Goal: Transaction & Acquisition: Obtain resource

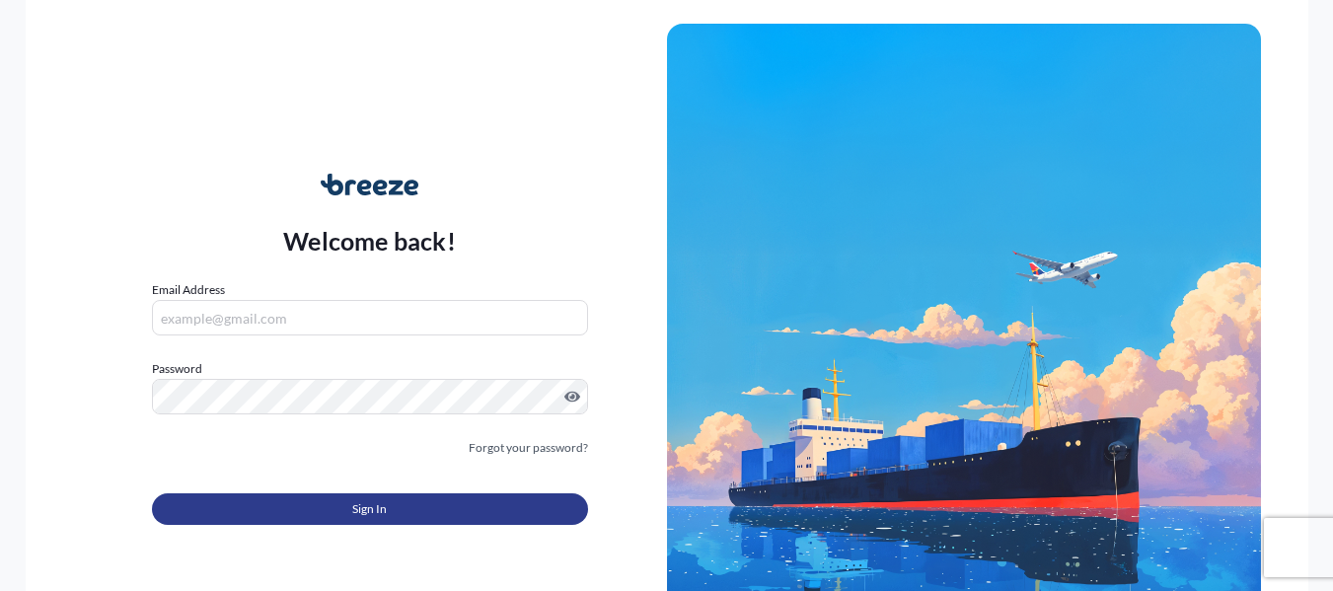
type input "[PERSON_NAME][EMAIL_ADDRESS][DOMAIN_NAME]"
click at [408, 510] on button "Sign In" at bounding box center [370, 509] width 436 height 32
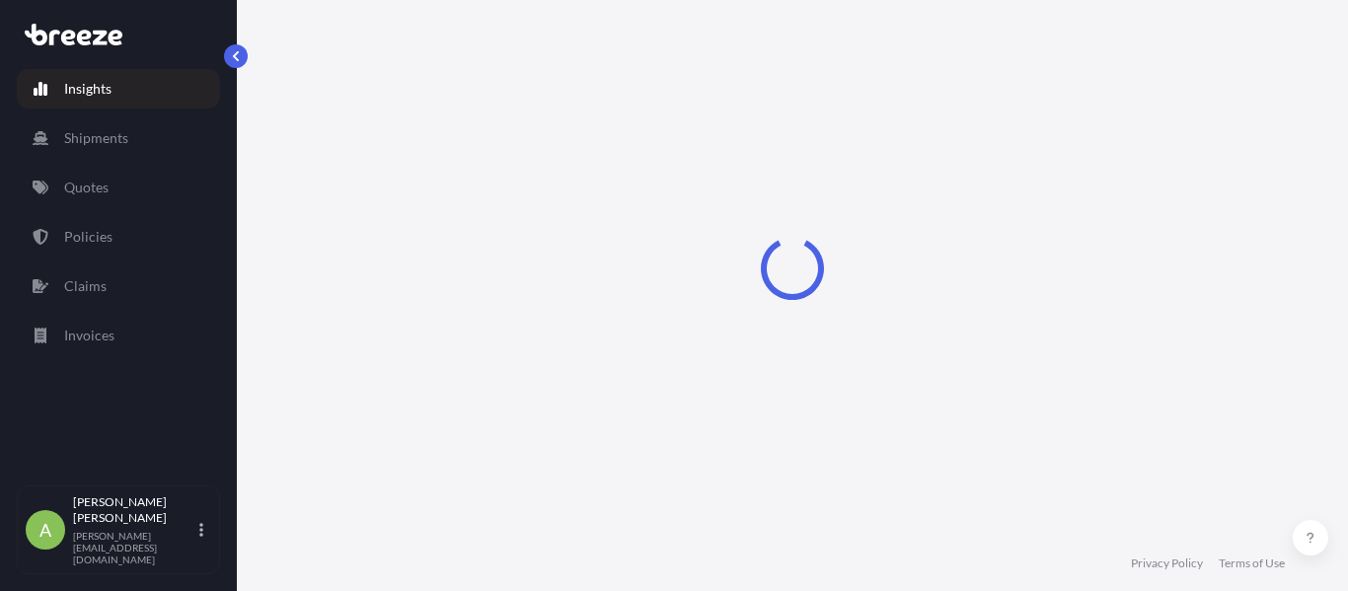
select select "2025"
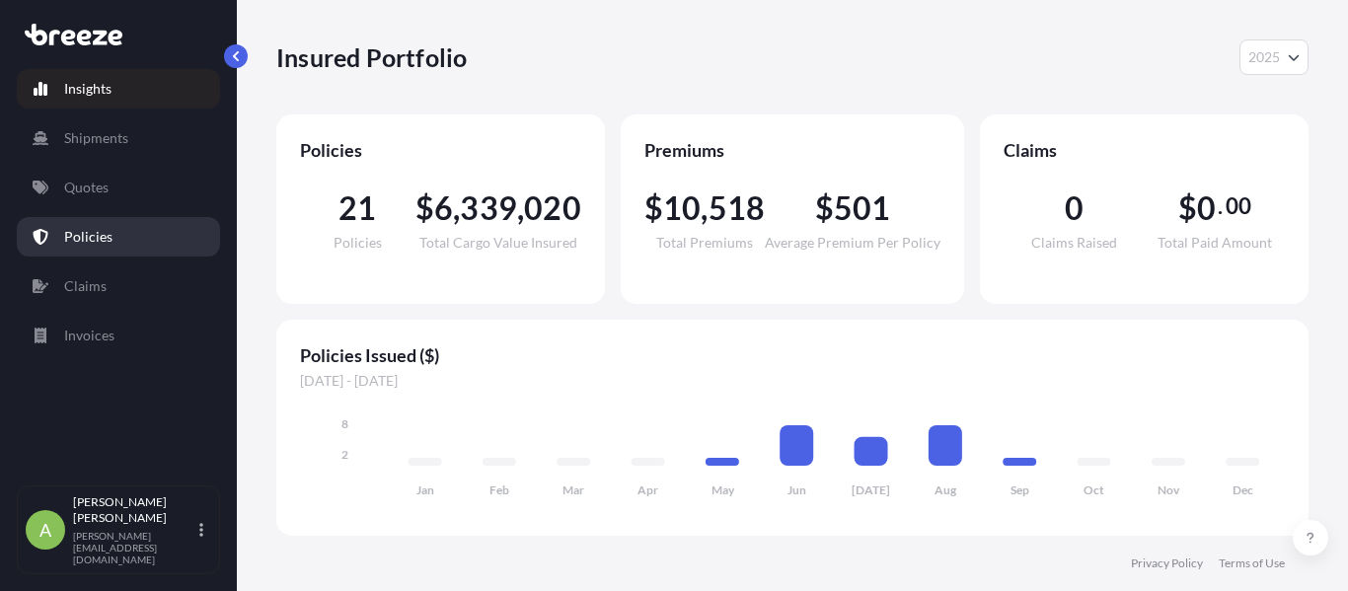
click at [167, 252] on link "Policies" at bounding box center [118, 236] width 203 height 39
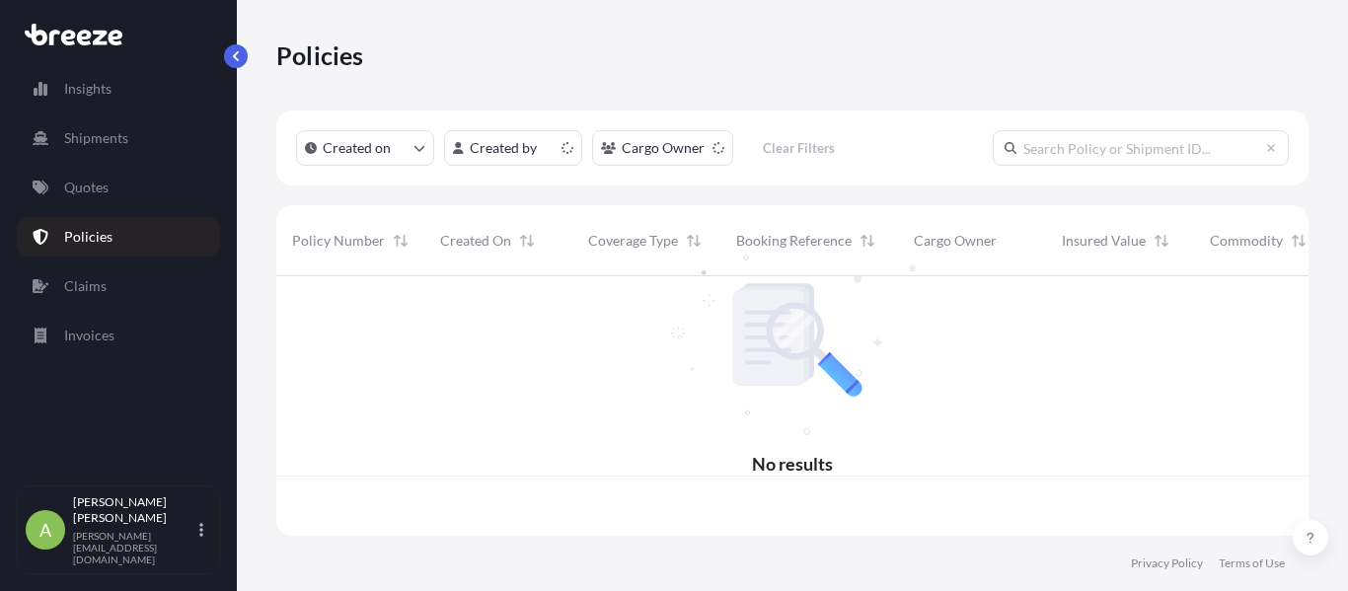
scroll to position [256, 1017]
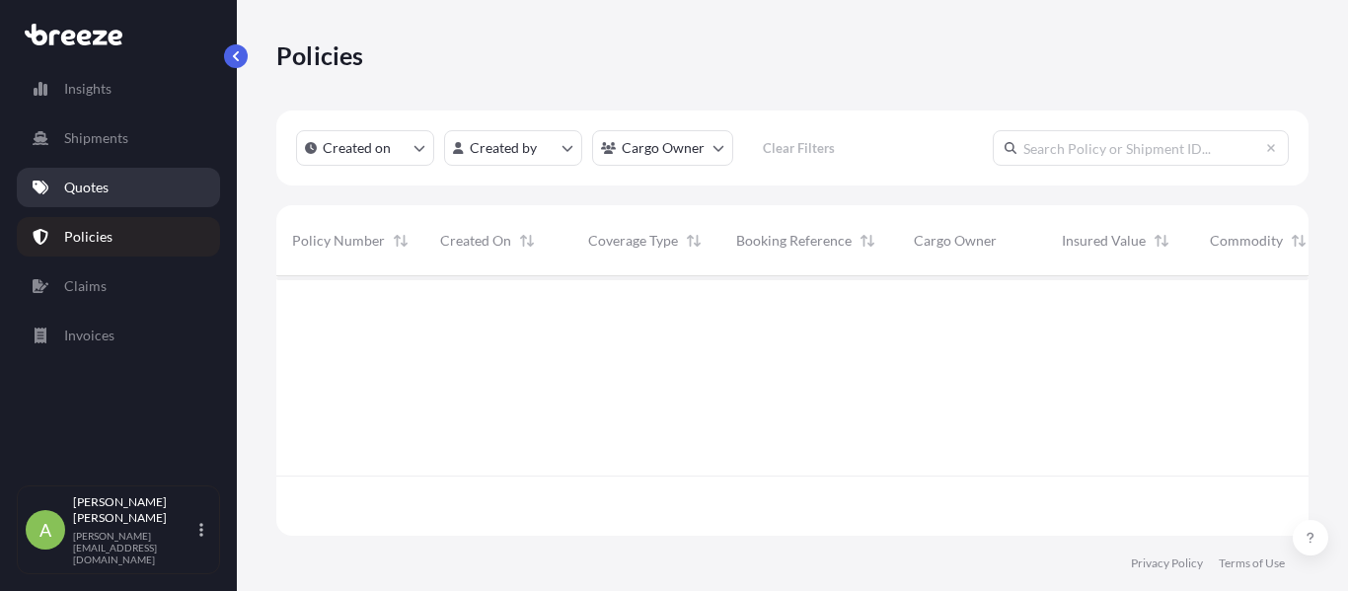
click at [107, 201] on link "Quotes" at bounding box center [118, 187] width 203 height 39
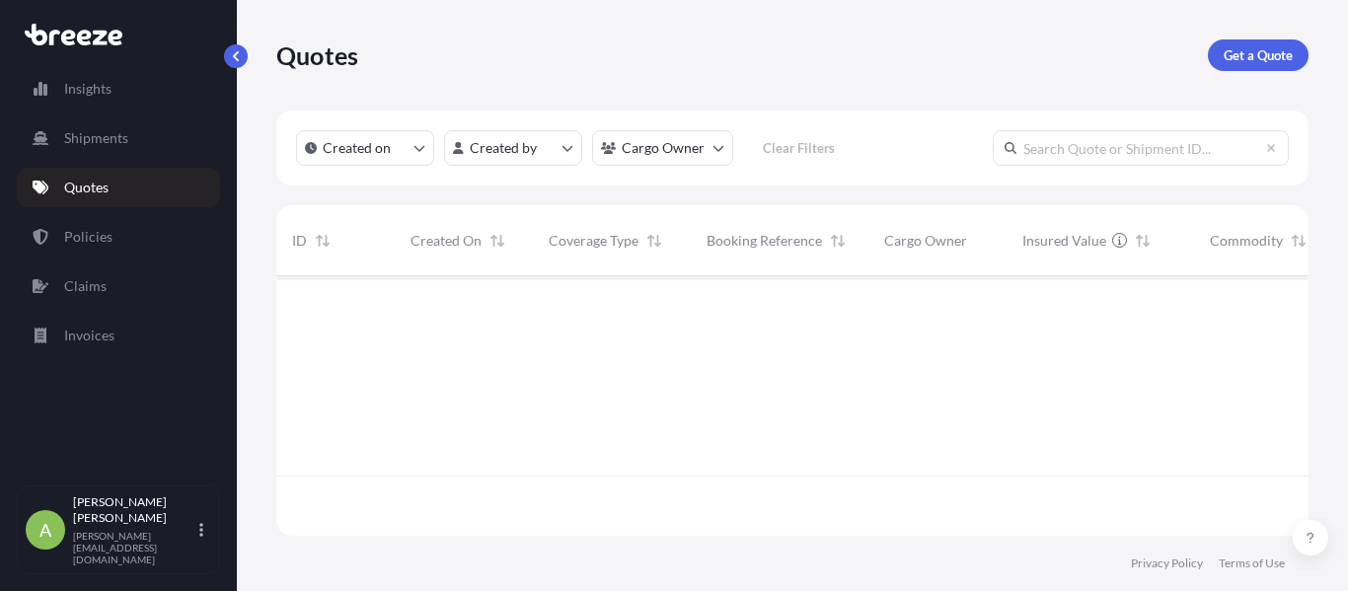
scroll to position [316, 1017]
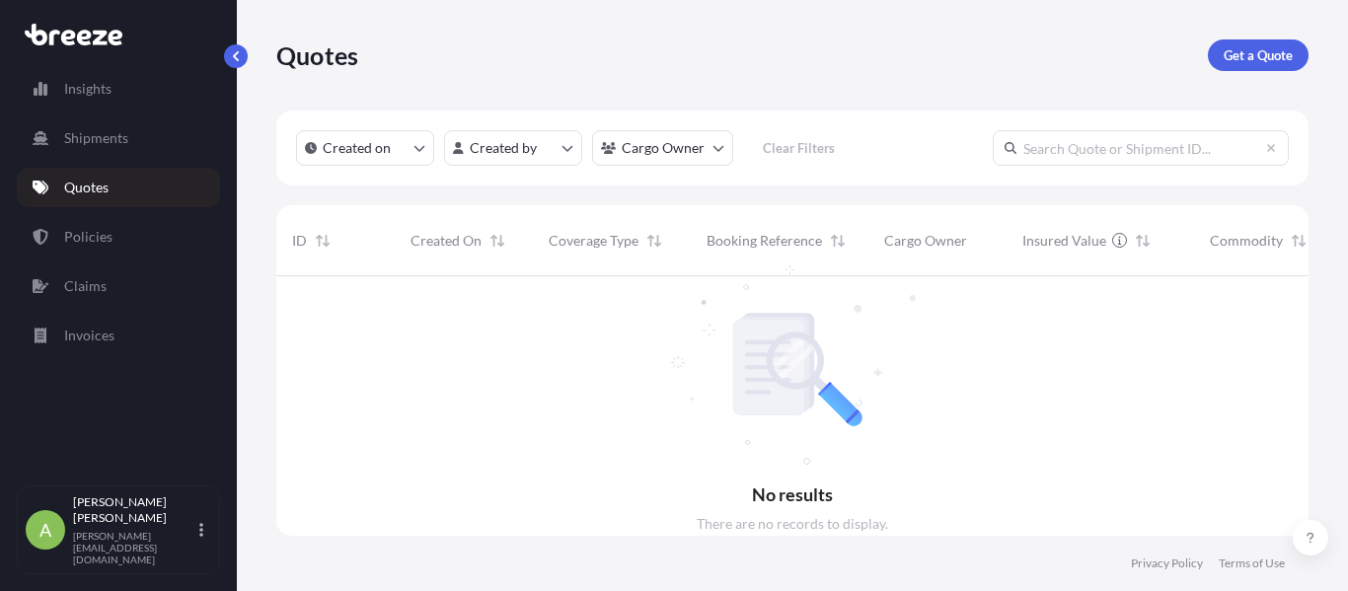
click at [156, 260] on div "Insights Shipments Quotes Policies Claims Invoices" at bounding box center [118, 268] width 203 height 434
click at [156, 240] on link "Policies" at bounding box center [118, 236] width 203 height 39
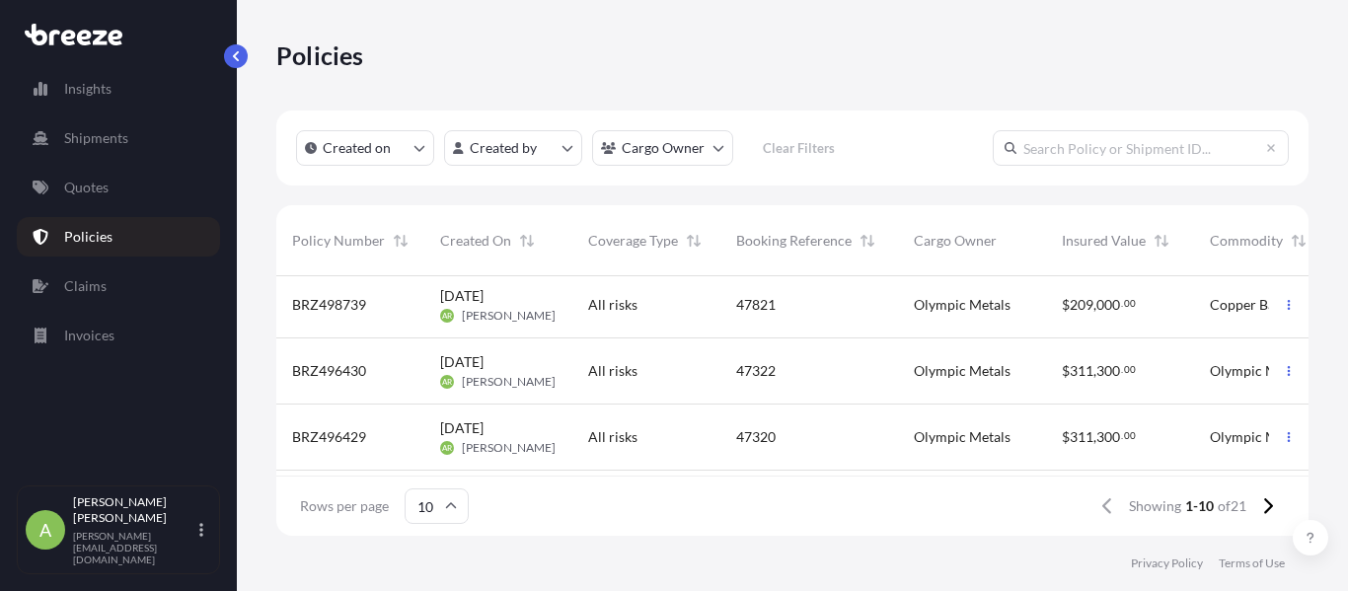
scroll to position [5, 0]
click at [862, 314] on div "47821" at bounding box center [809, 304] width 178 height 66
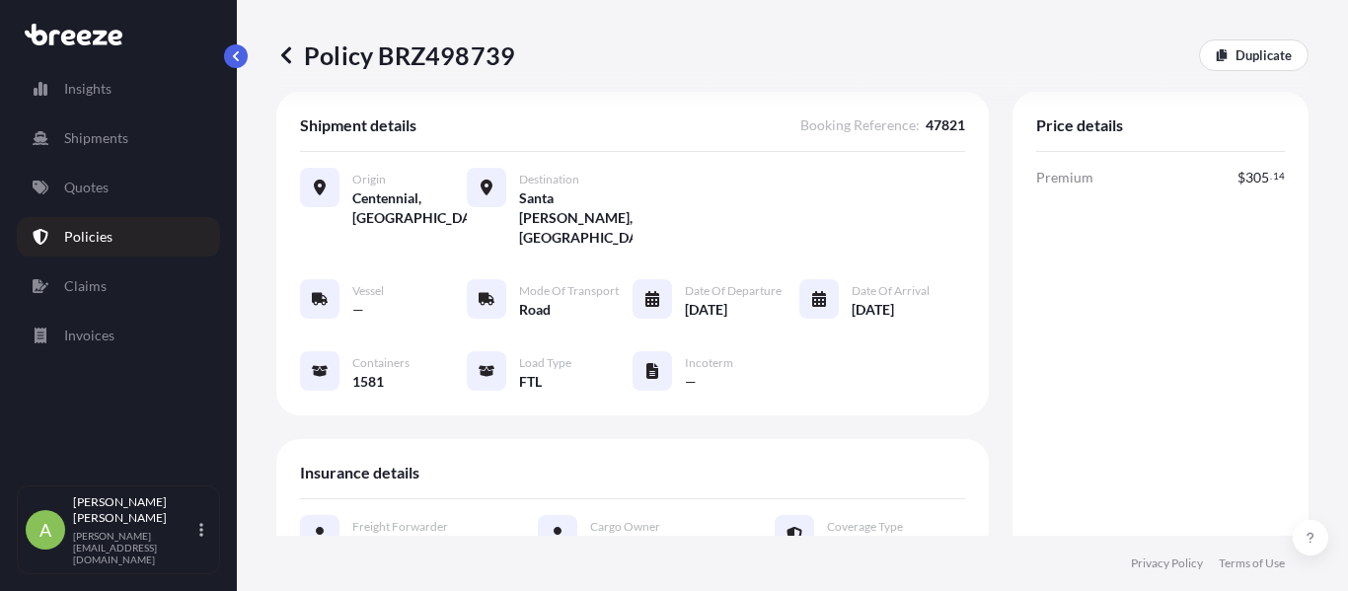
scroll to position [22, 0]
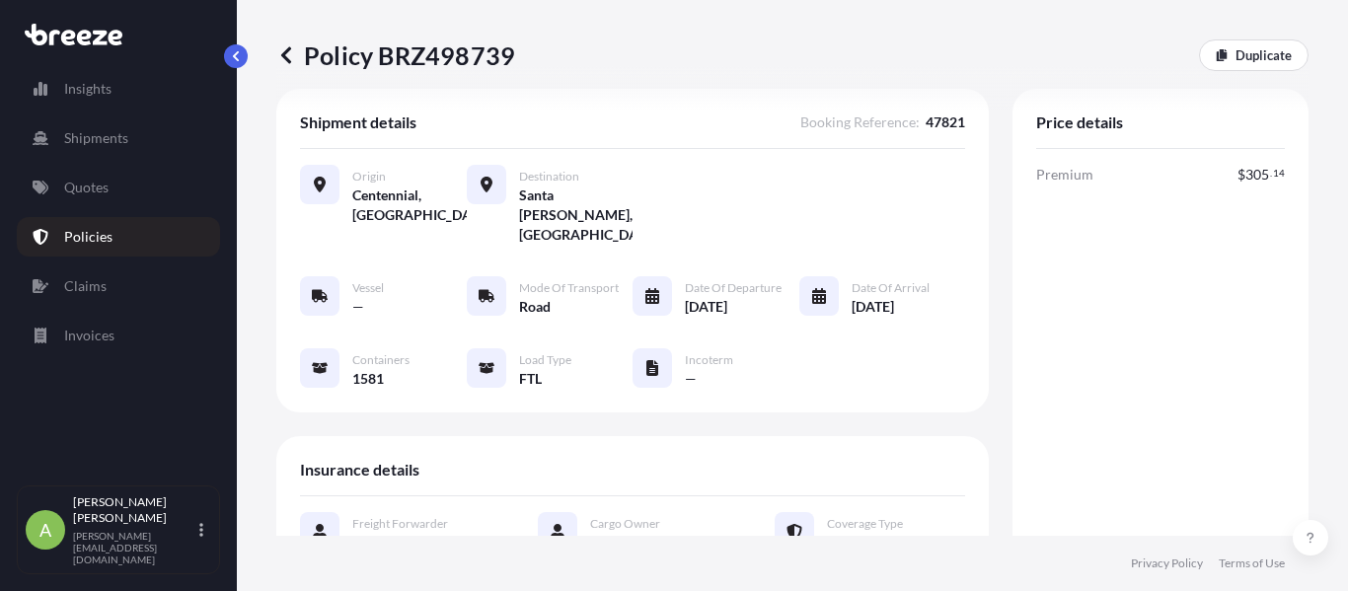
click at [296, 60] on p "Policy BRZ498739" at bounding box center [395, 55] width 239 height 32
click at [289, 60] on icon at bounding box center [286, 55] width 20 height 20
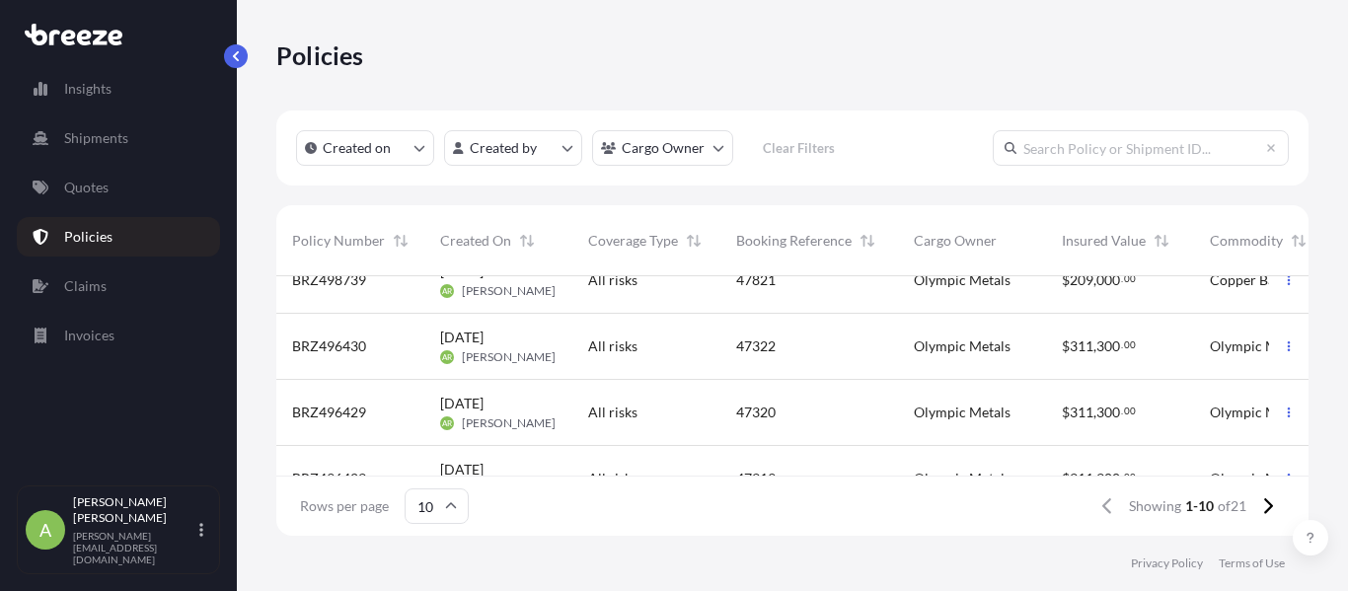
scroll to position [30, 0]
click at [549, 376] on div "[DATE] AR [PERSON_NAME]" at bounding box center [498, 346] width 148 height 66
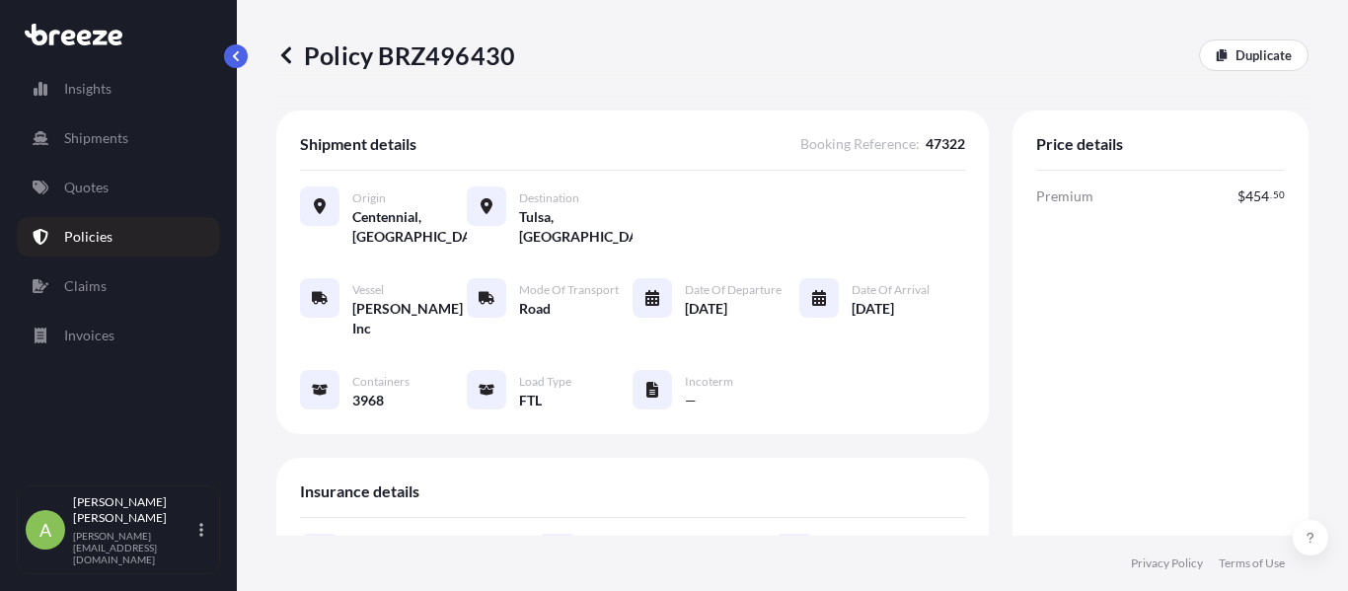
click at [286, 62] on icon at bounding box center [286, 55] width 20 height 20
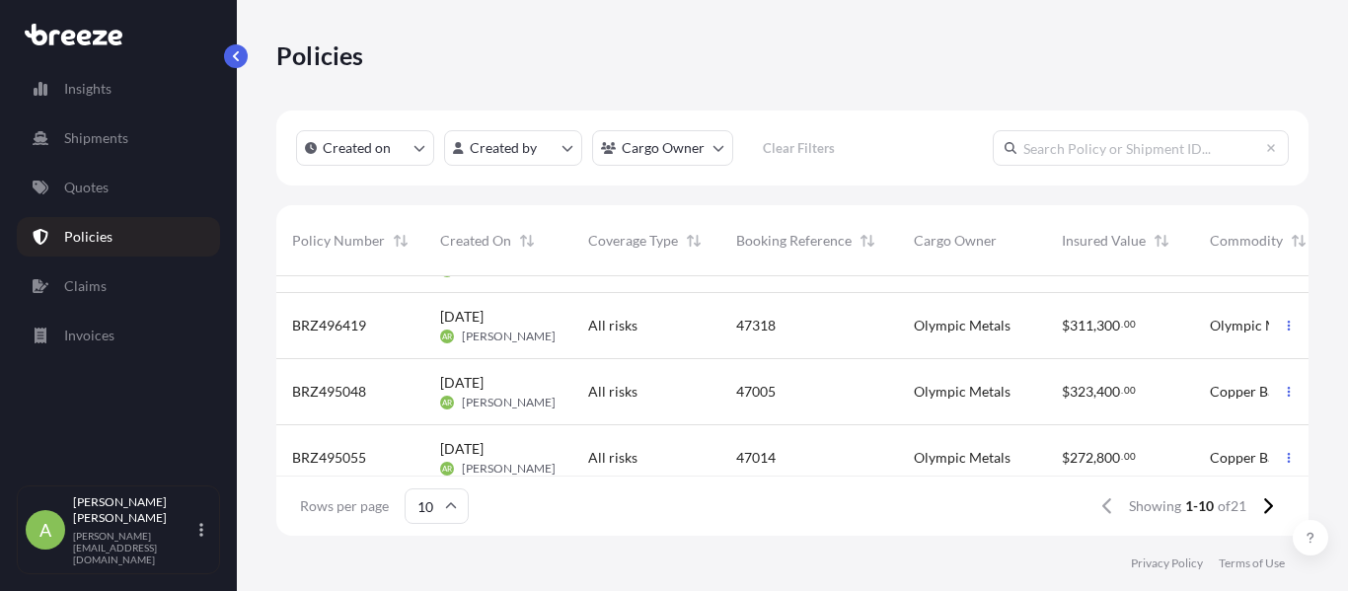
scroll to position [477, 0]
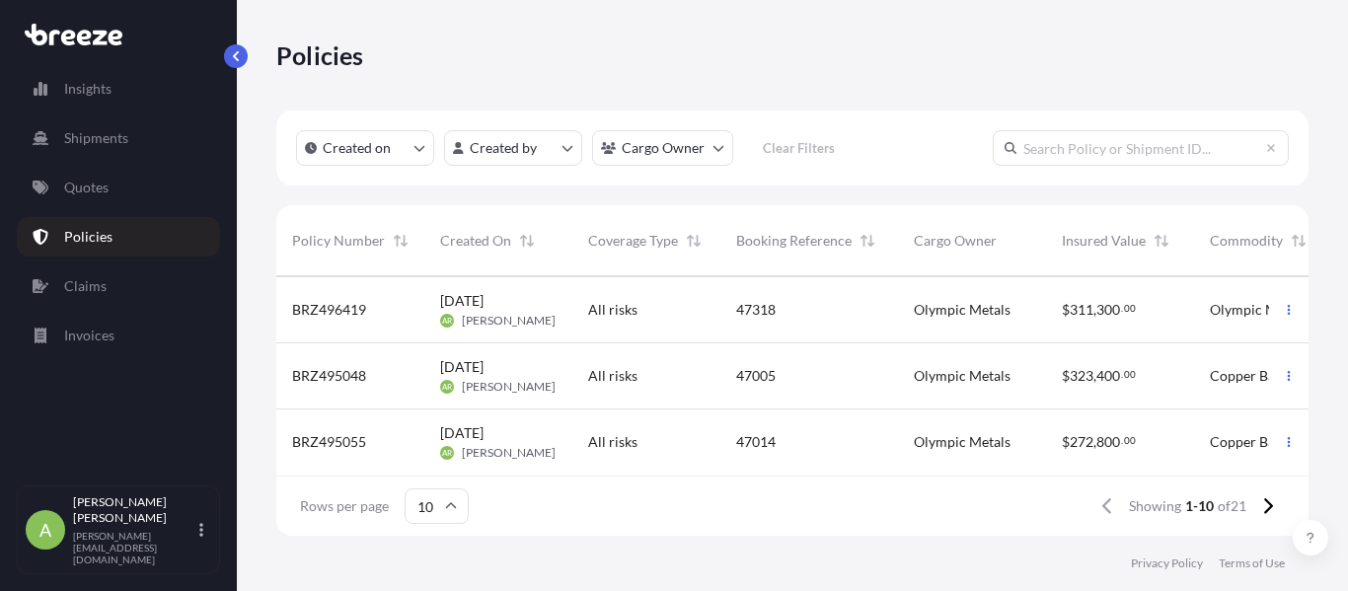
click at [597, 377] on div "All risks" at bounding box center [646, 376] width 148 height 66
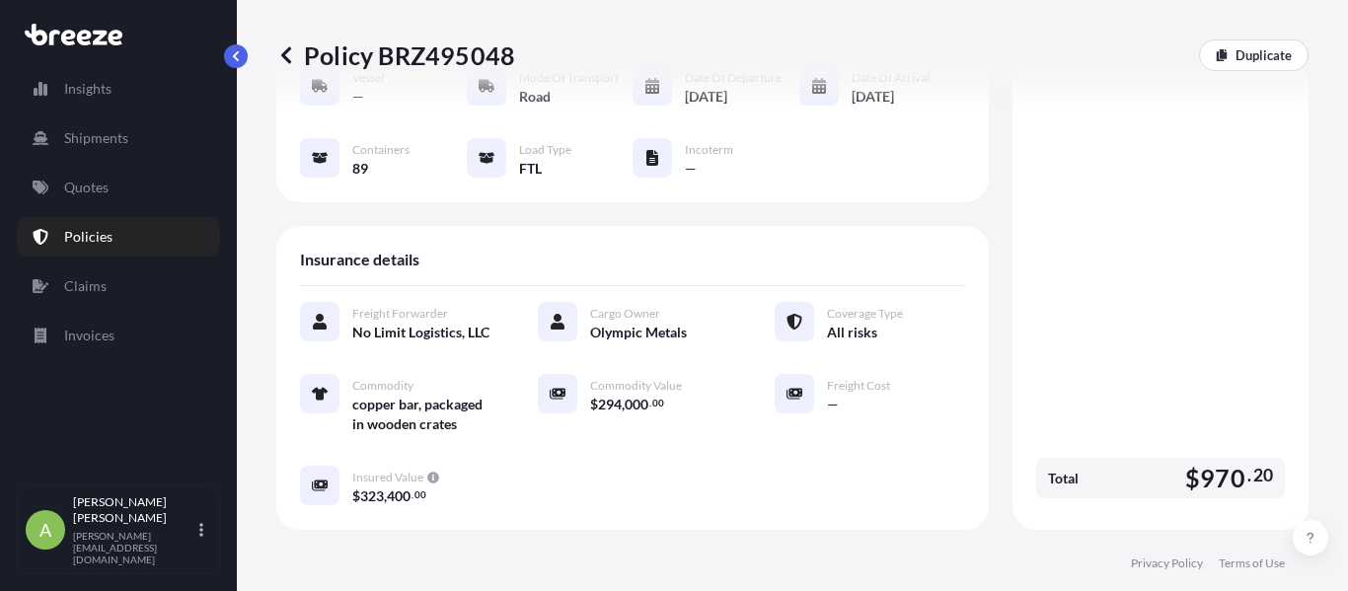
scroll to position [222, 0]
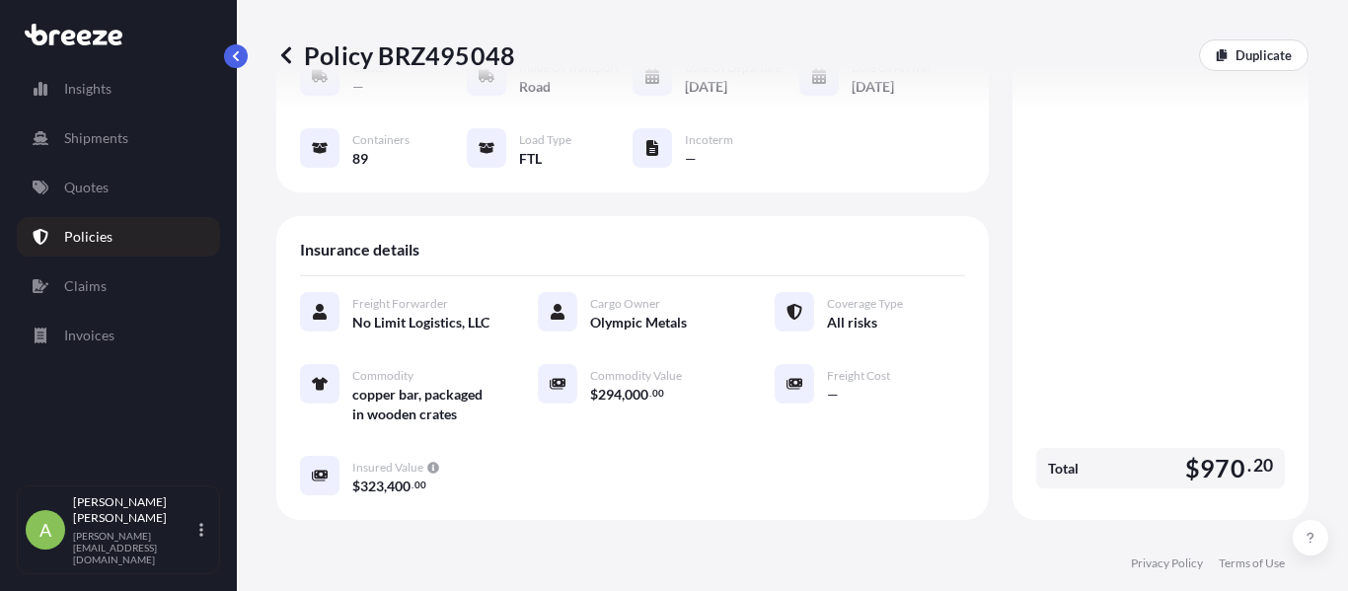
click at [388, 418] on span "copper bar, packaged in wooden crates" at bounding box center [421, 404] width 138 height 39
copy div "copper bar, packaged in wooden crates"
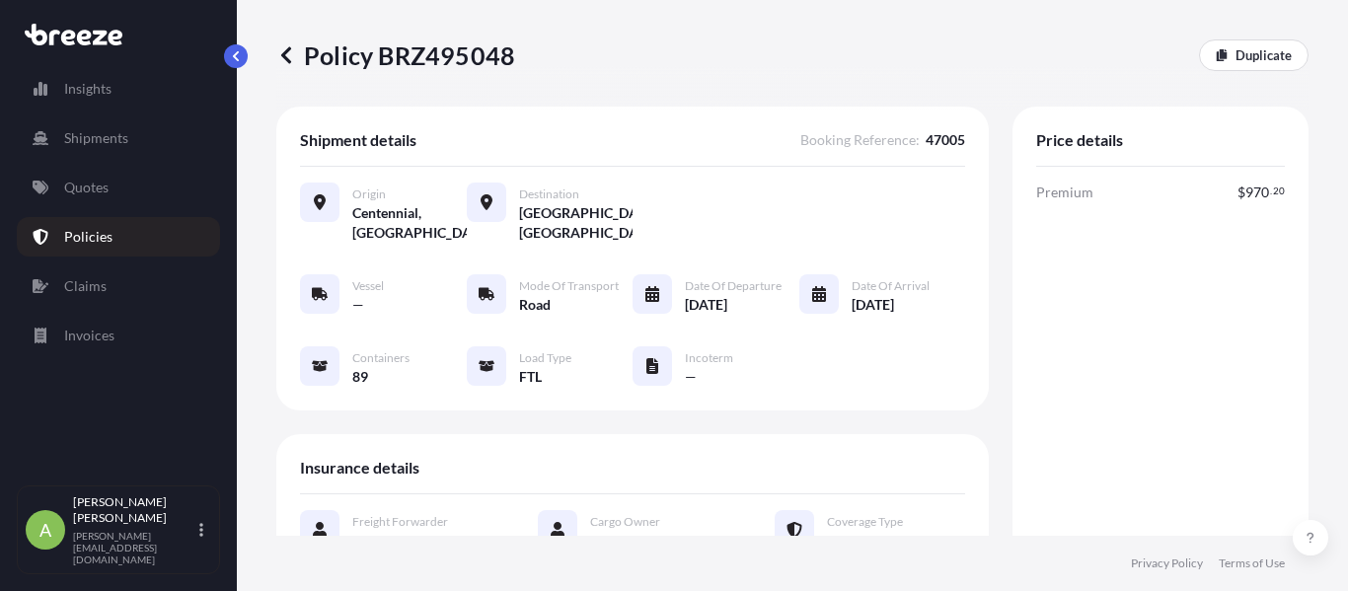
scroll to position [3, 0]
click at [171, 176] on link "Quotes" at bounding box center [118, 187] width 203 height 39
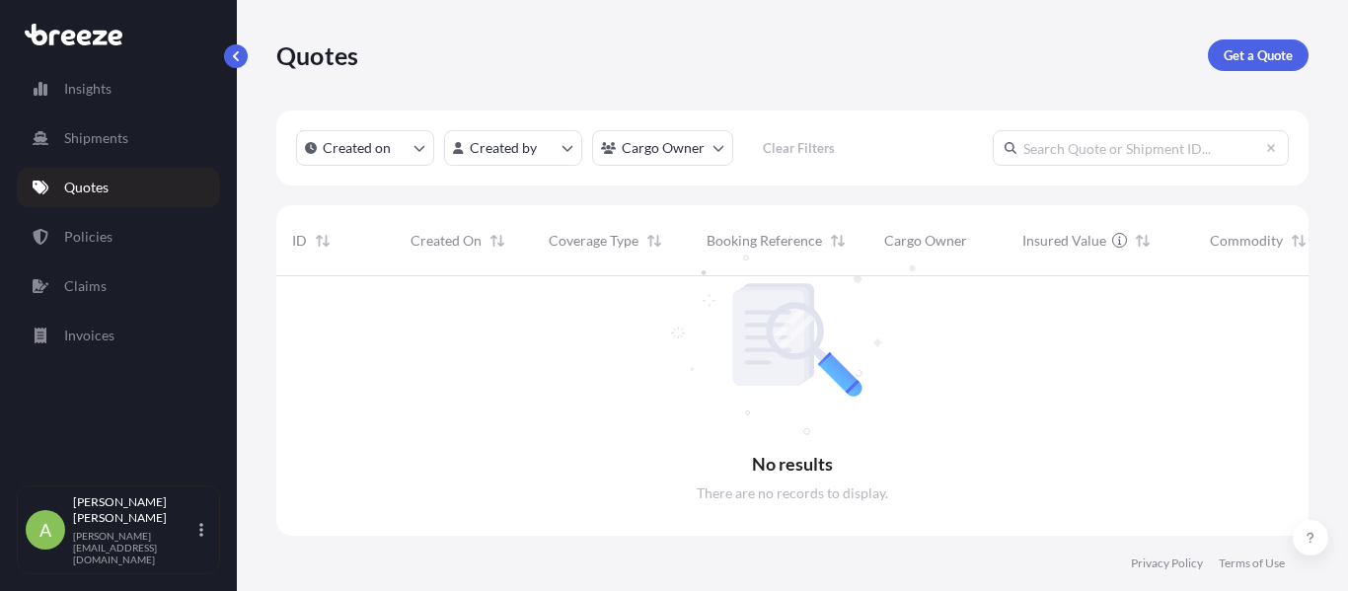
scroll to position [316, 1017]
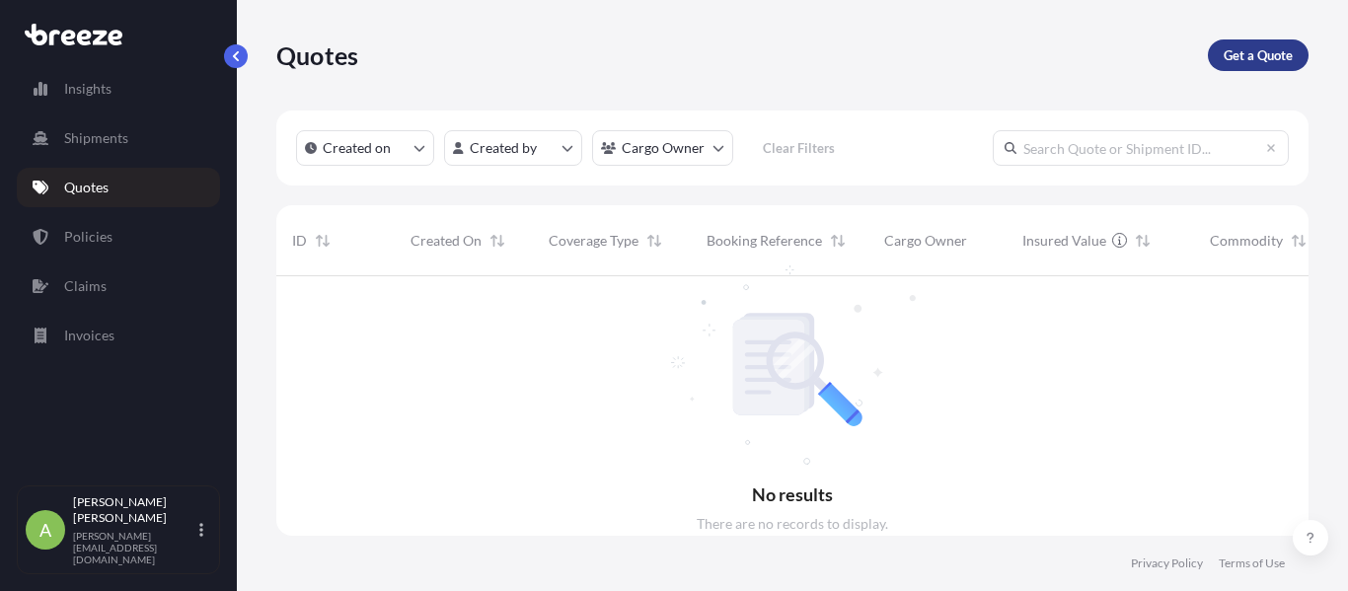
click at [1232, 49] on p "Get a Quote" at bounding box center [1258, 55] width 69 height 20
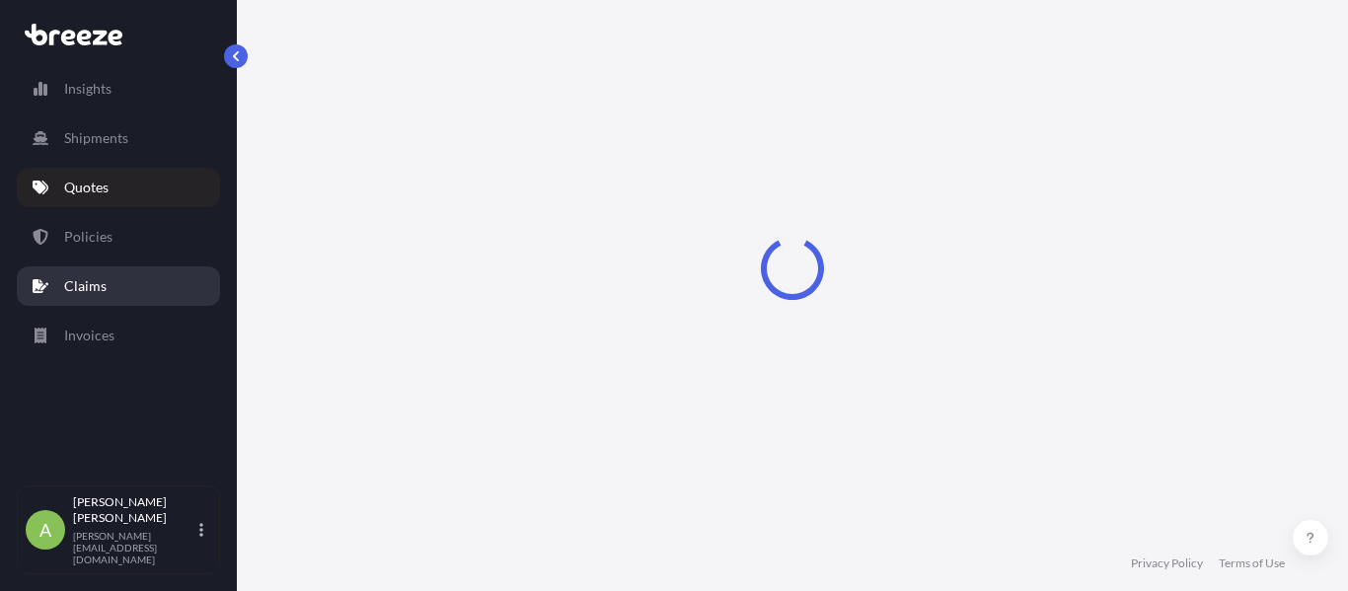
select select "Sea"
select select "1"
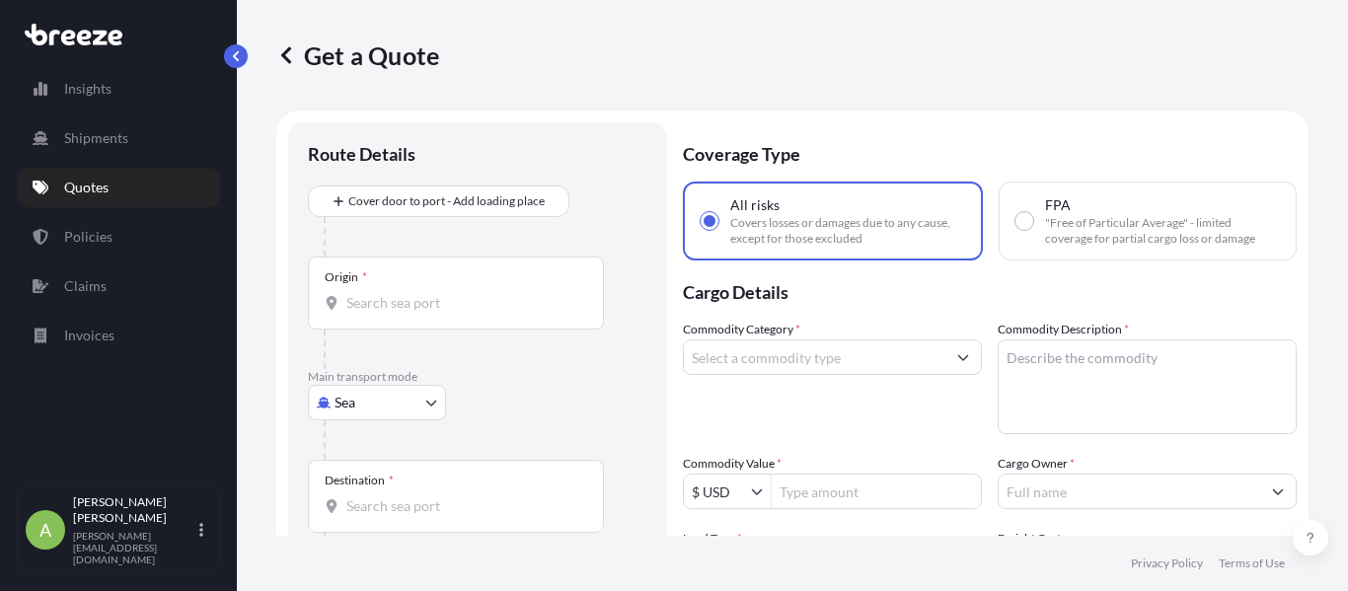
scroll to position [32, 0]
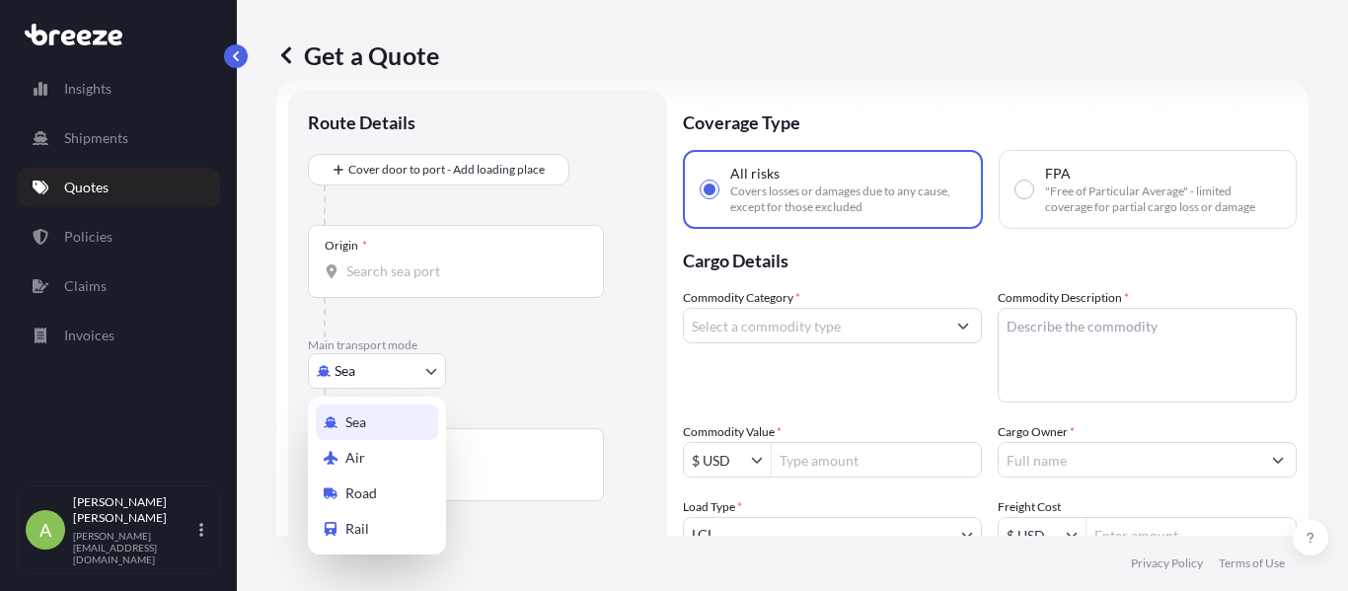
click at [352, 357] on body "Insights Shipments Quotes Policies Claims Invoices A [PERSON_NAME] [PERSON_NAME…" at bounding box center [674, 295] width 1348 height 591
click at [355, 494] on span "Road" at bounding box center [361, 493] width 32 height 20
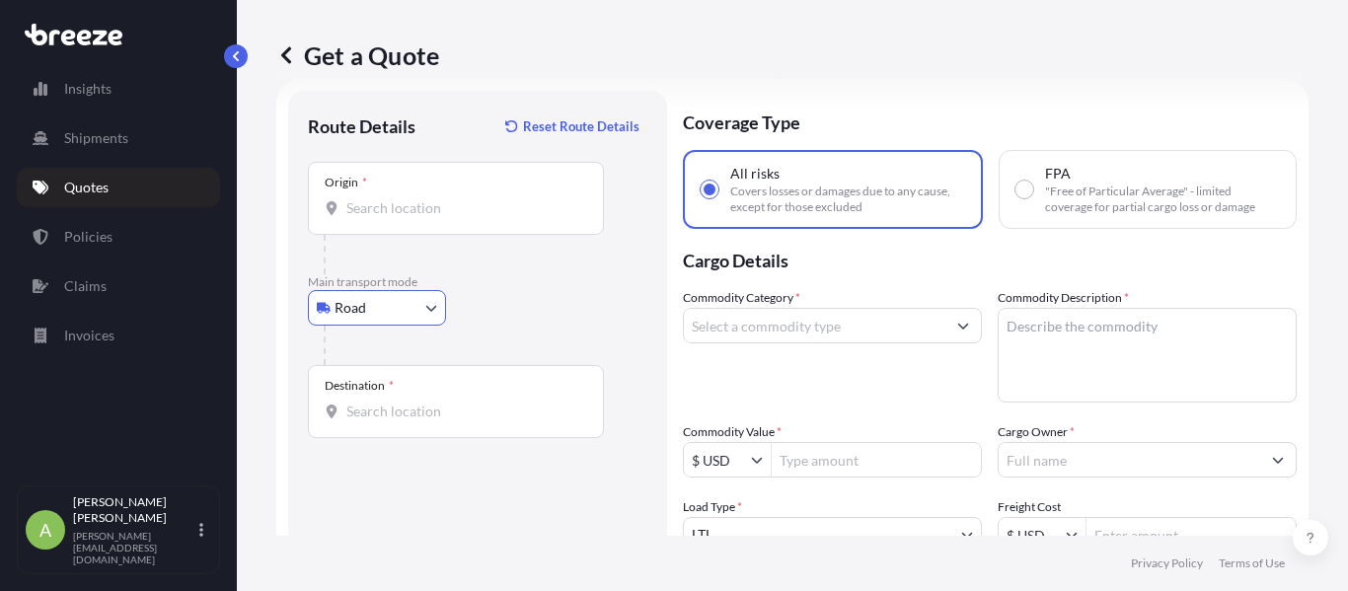
click at [449, 187] on div "Origin *" at bounding box center [456, 198] width 296 height 73
click at [449, 198] on input "Origin *" at bounding box center [462, 208] width 233 height 20
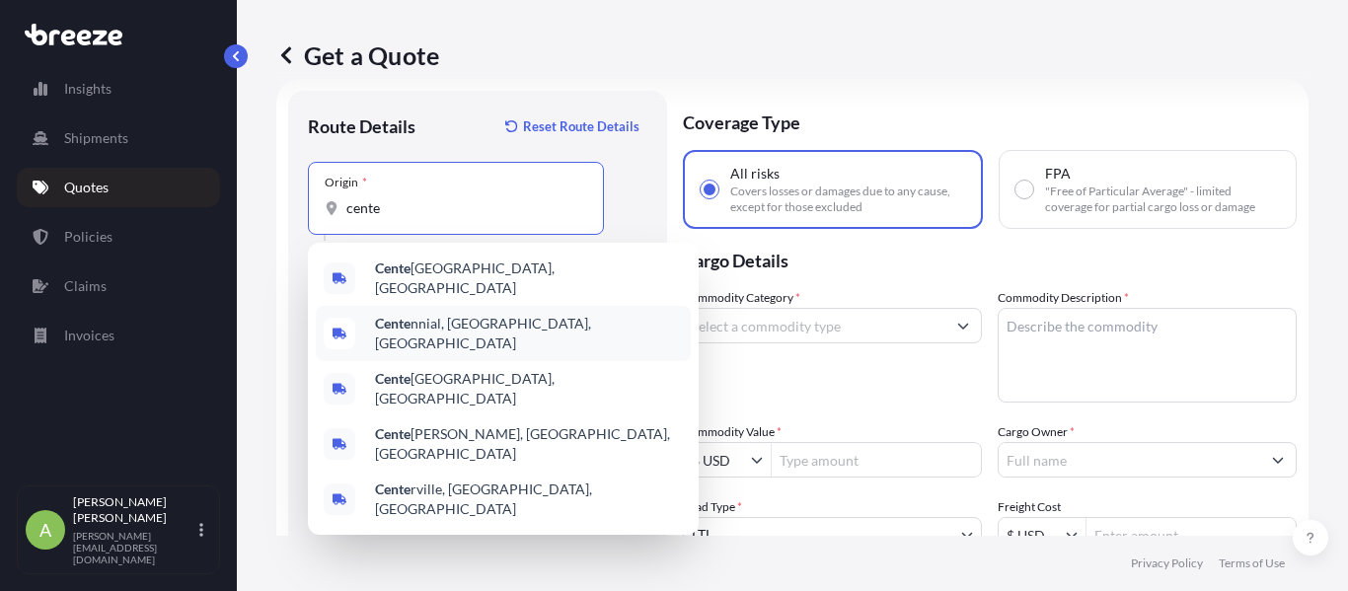
click at [393, 323] on b "Cente" at bounding box center [393, 323] width 36 height 17
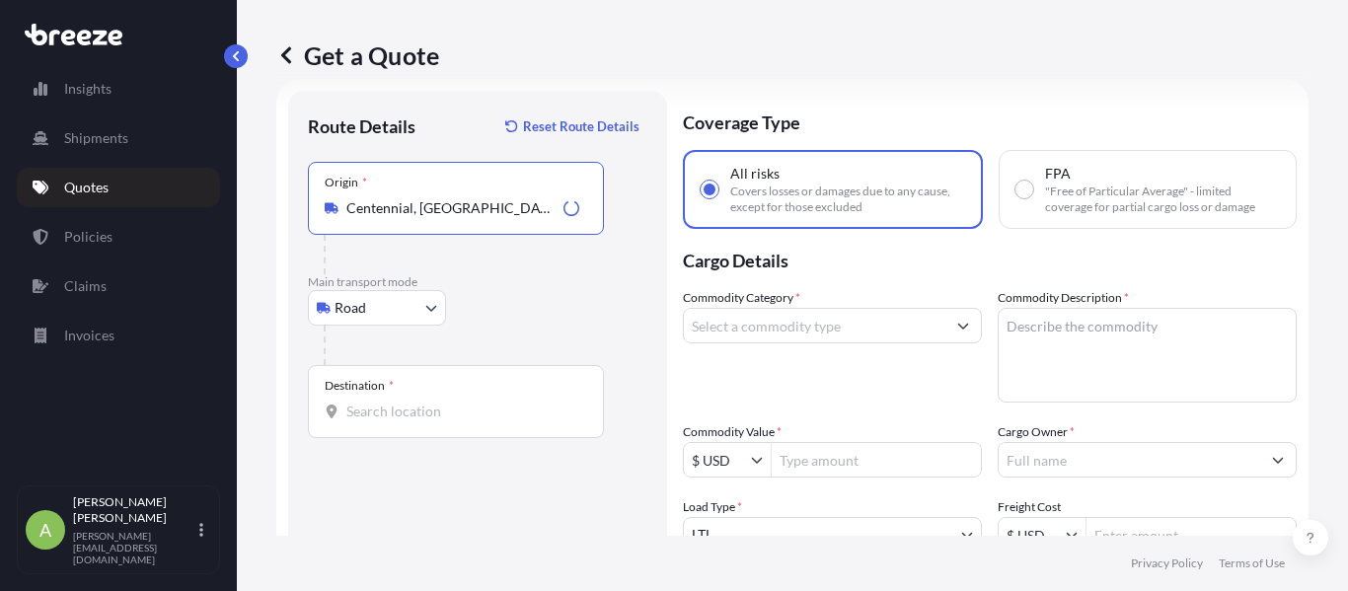
type input "Centennial, [GEOGRAPHIC_DATA], [GEOGRAPHIC_DATA]"
click at [392, 403] on input "Destination *" at bounding box center [462, 412] width 233 height 20
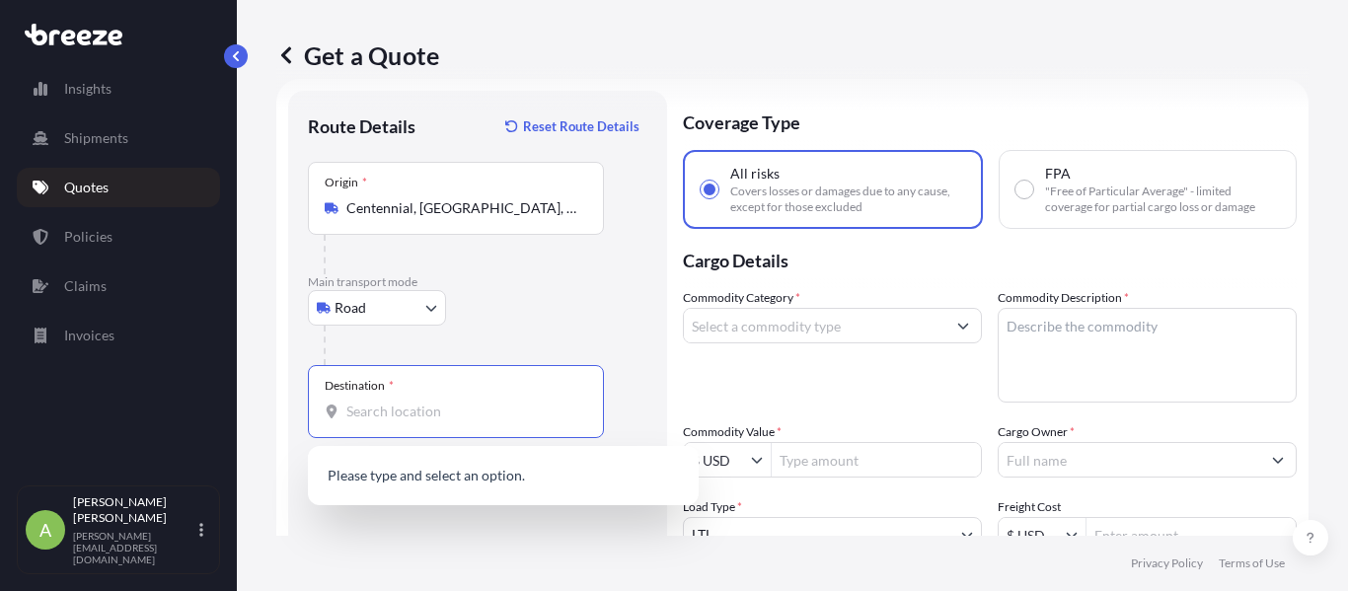
click at [1074, 326] on textarea "Commodity Description *" at bounding box center [1147, 355] width 299 height 95
paste textarea "copper bar, packaged in wooden crates"
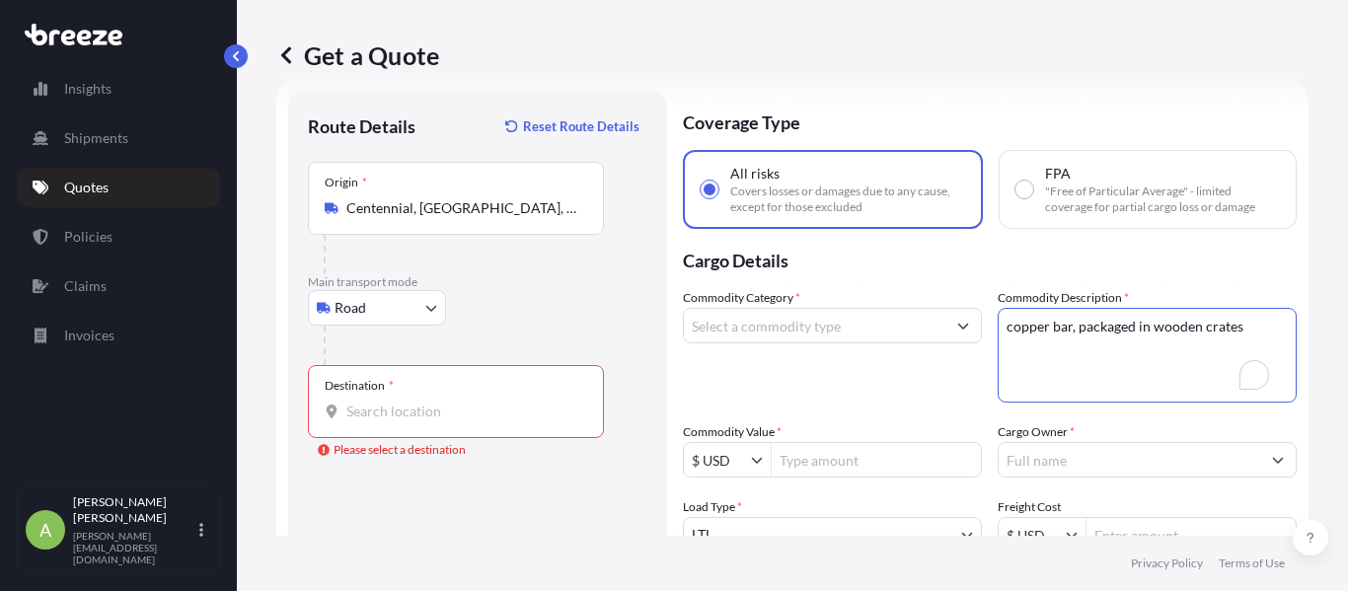
type textarea "copper bar, packaged in wooden crates"
click at [895, 333] on input "Commodity Category *" at bounding box center [814, 326] width 261 height 36
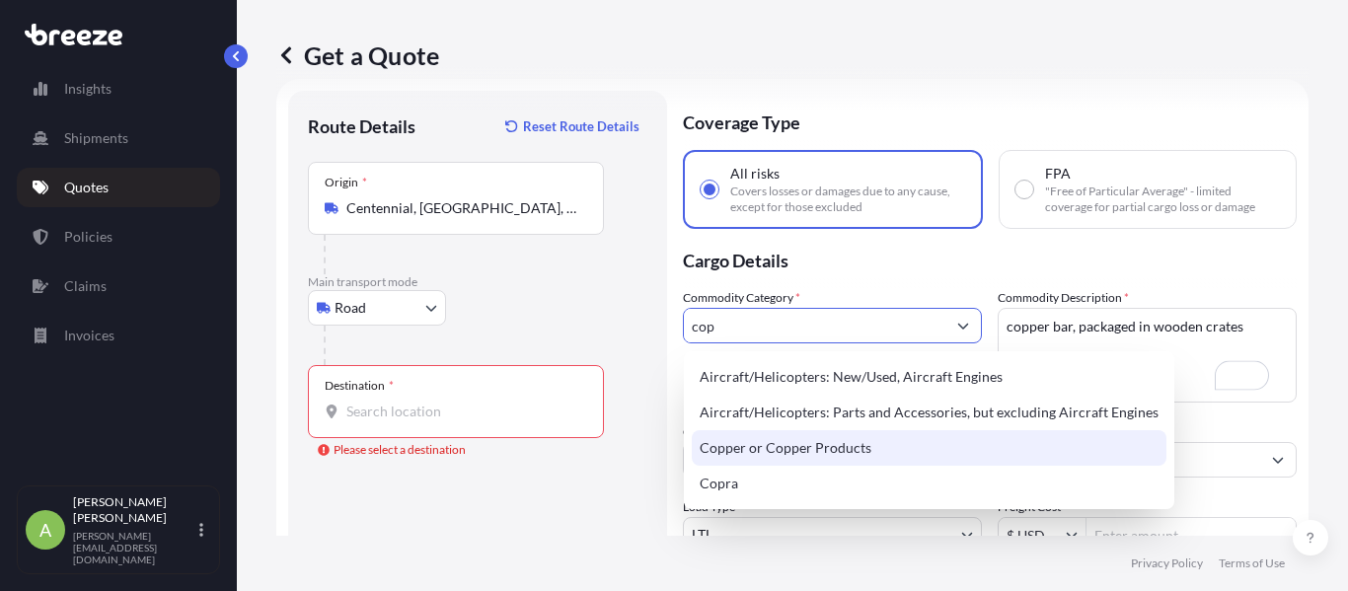
click at [907, 458] on div "Copper or Copper Products" at bounding box center [929, 448] width 475 height 36
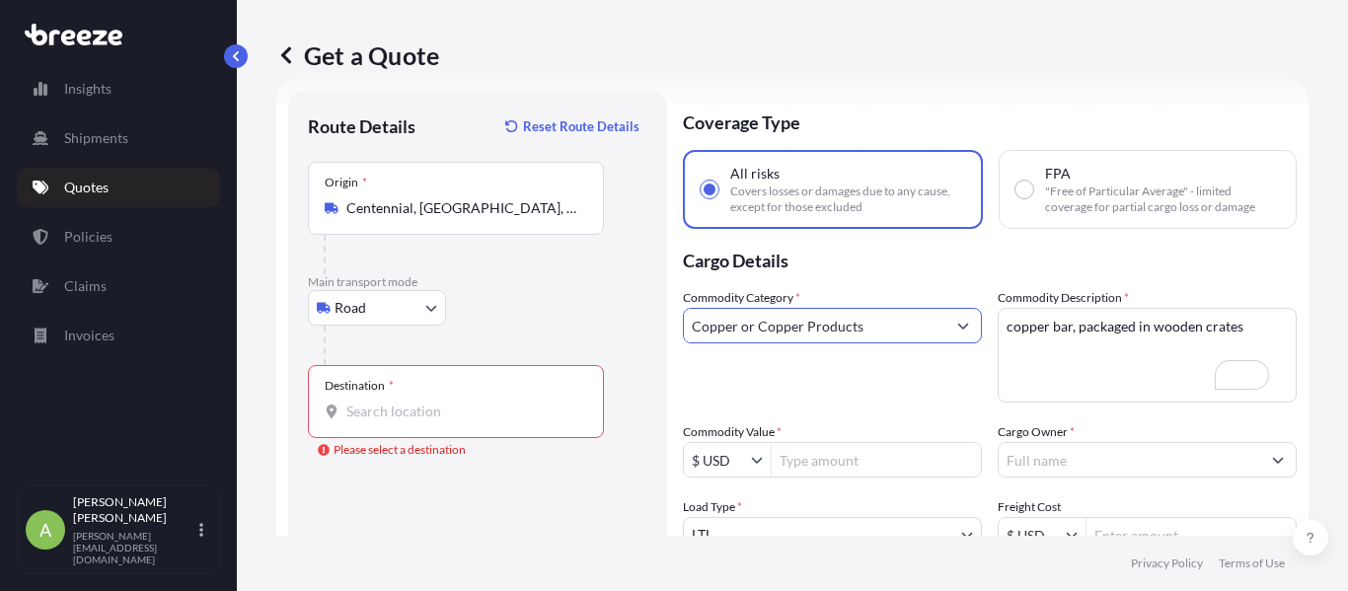
type input "Copper or Copper Products"
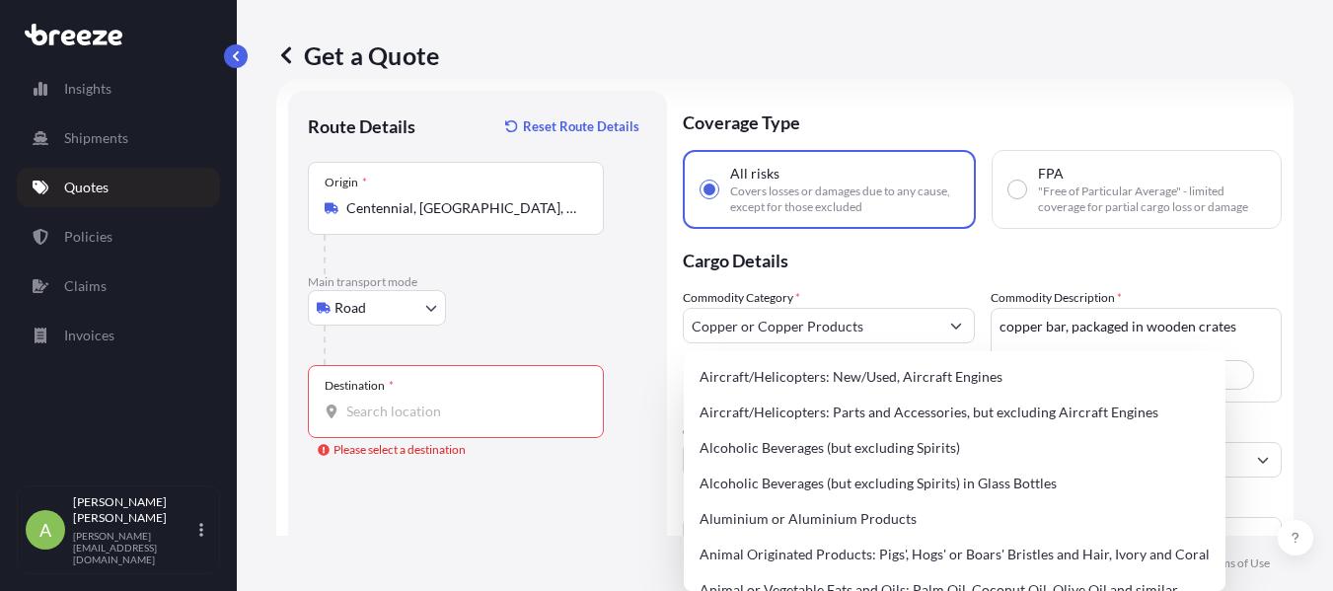
click at [423, 374] on div "Destination *" at bounding box center [456, 401] width 296 height 73
click at [423, 402] on input "Destination * Please select a destination" at bounding box center [462, 412] width 233 height 20
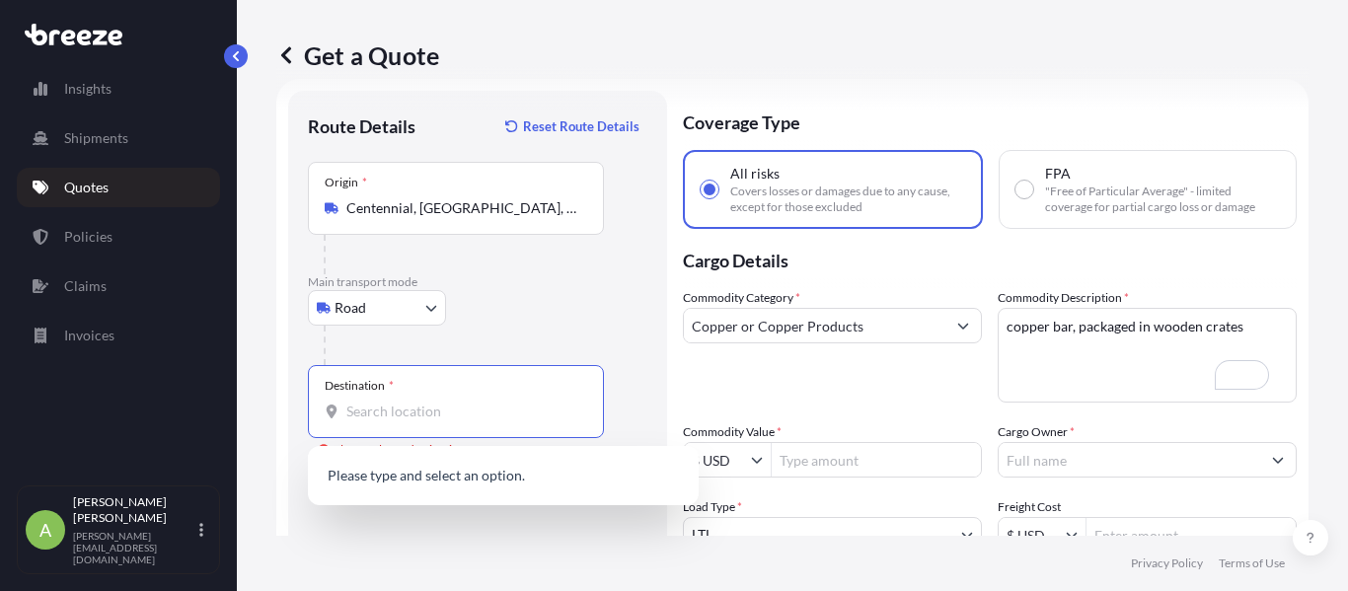
paste input "45229"
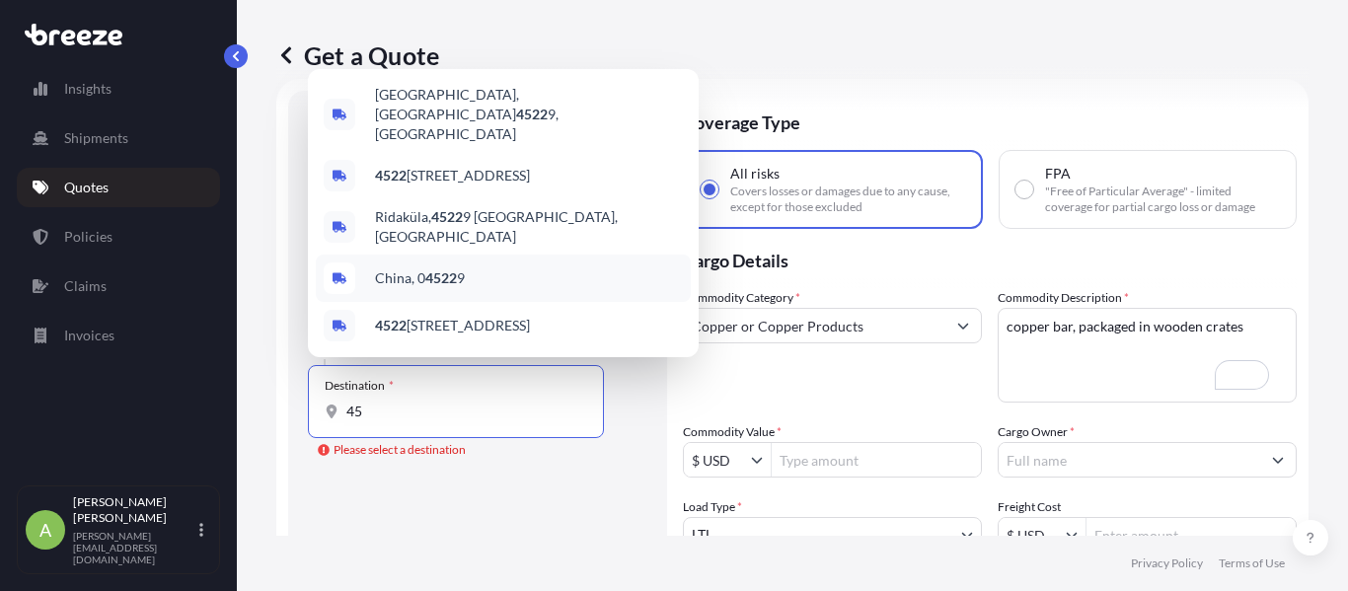
type input "4"
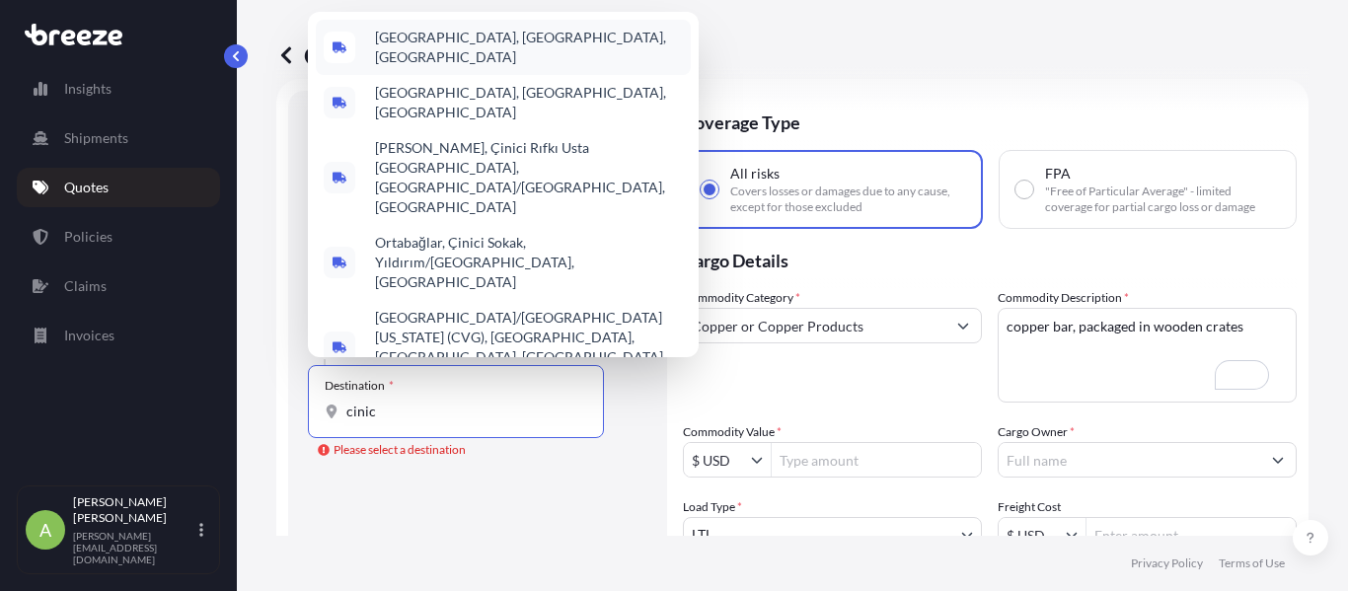
click at [587, 75] on div "[GEOGRAPHIC_DATA], [GEOGRAPHIC_DATA], [GEOGRAPHIC_DATA]" at bounding box center [503, 47] width 375 height 55
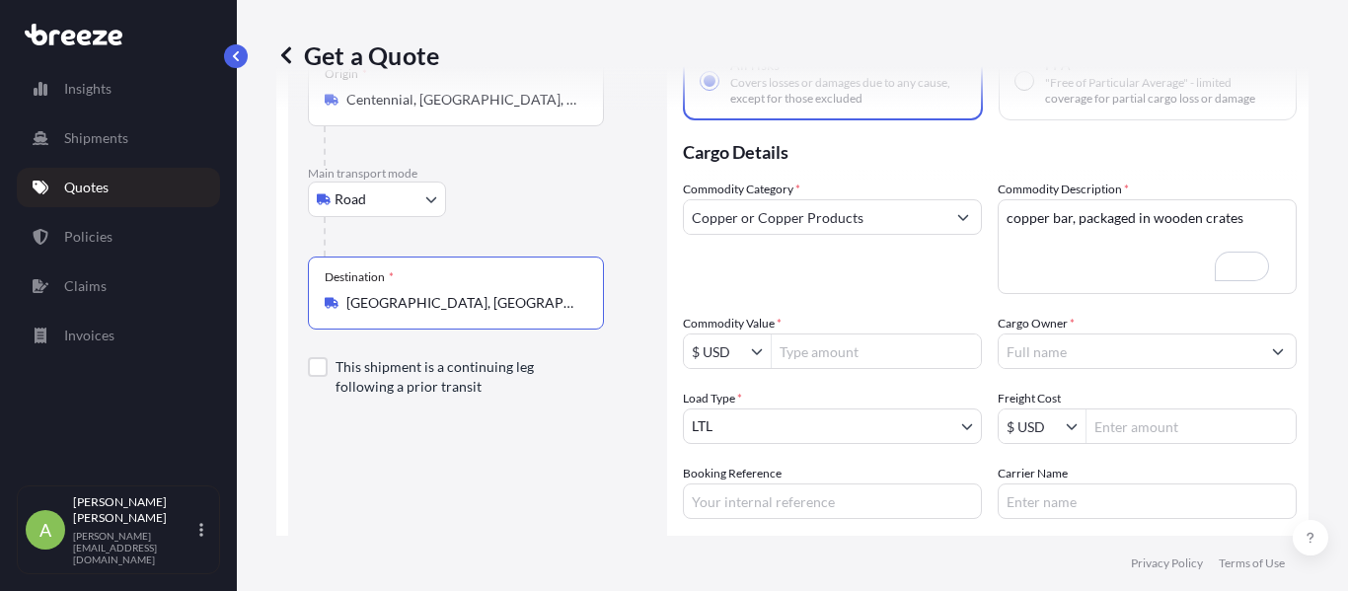
scroll to position [0, 0]
type input "[GEOGRAPHIC_DATA], [GEOGRAPHIC_DATA], [GEOGRAPHIC_DATA]"
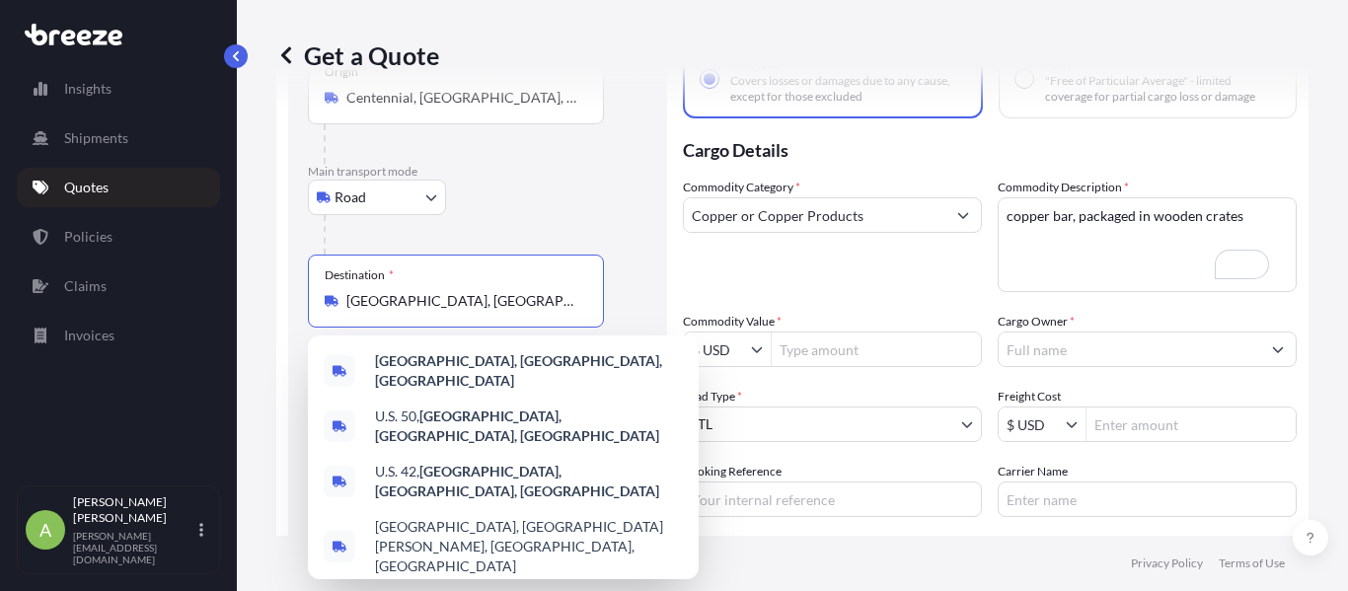
click at [821, 354] on input "Commodity Value *" at bounding box center [876, 350] width 209 height 36
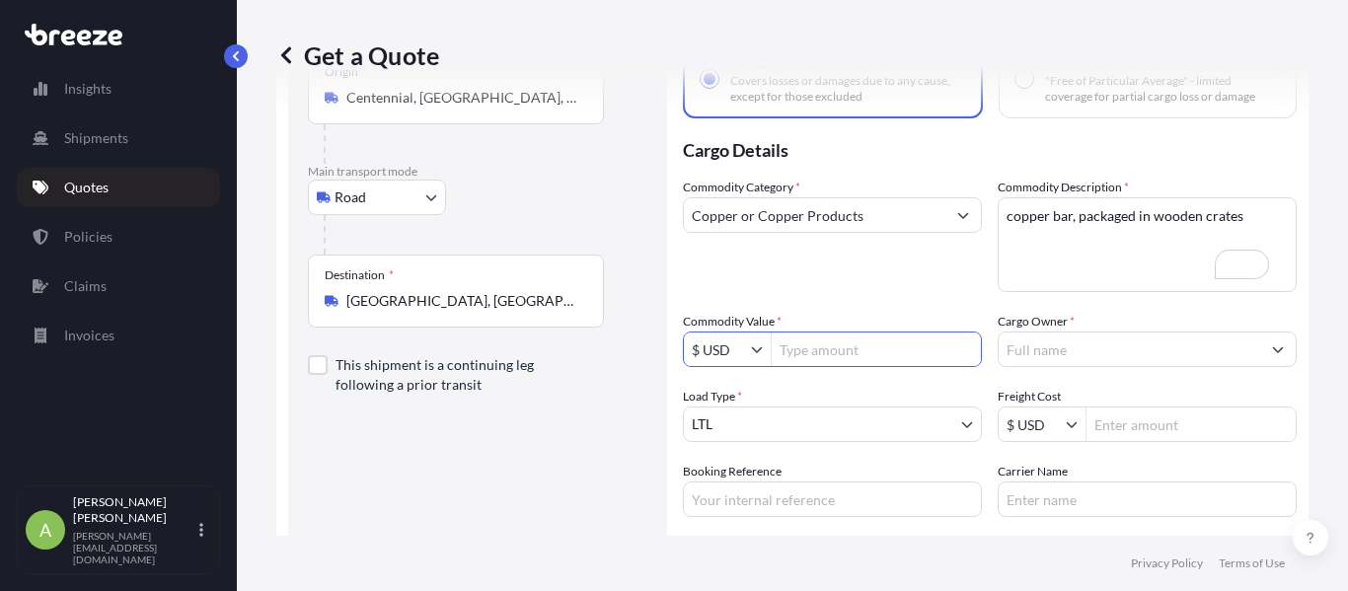
paste input "184,869"
click at [807, 355] on input "184,869" at bounding box center [876, 350] width 209 height 36
type input "184,869"
click at [1000, 360] on input "Cargo Owner *" at bounding box center [1129, 350] width 261 height 36
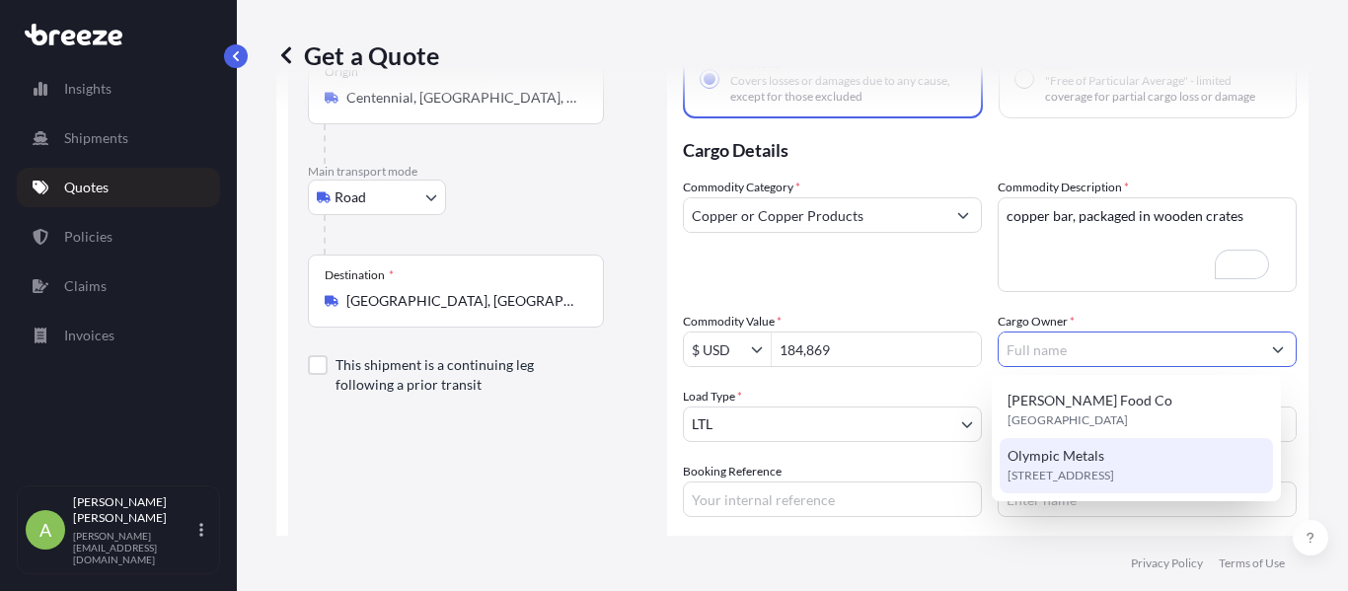
click at [1046, 460] on span "Olympic Metals" at bounding box center [1055, 456] width 97 height 20
type input "Olympic Metals"
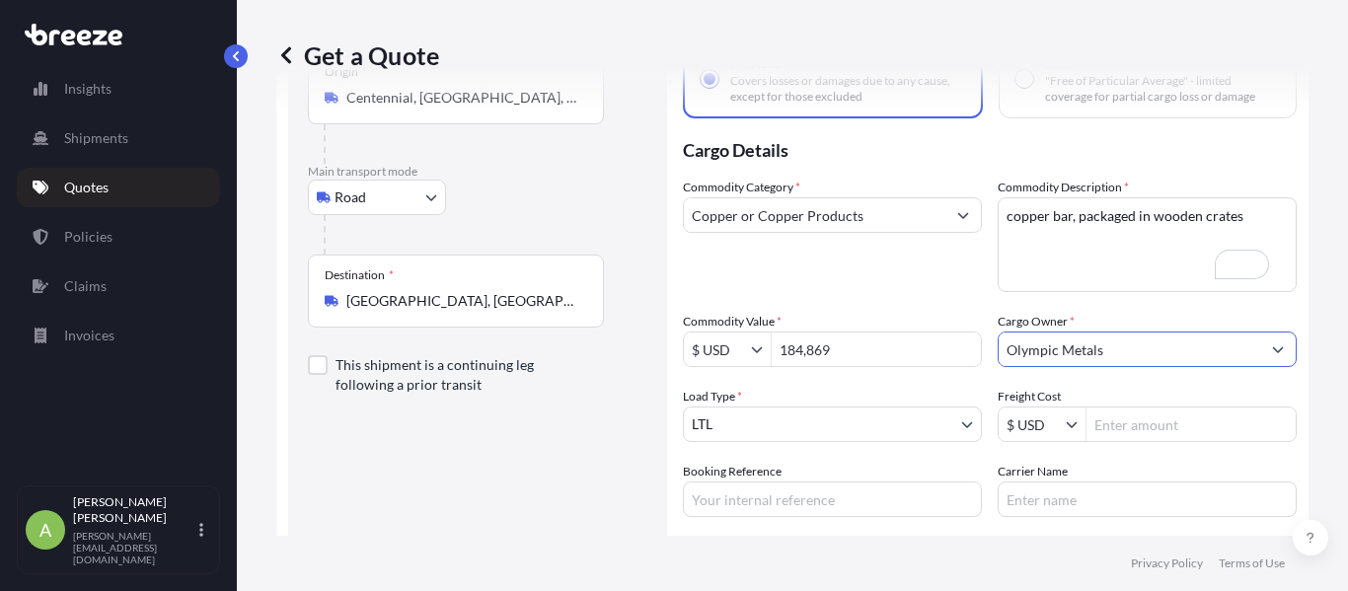
click at [925, 417] on body "184,869 2 options available. Insights Shipments Quotes Policies Claims Invoices…" at bounding box center [674, 295] width 1348 height 591
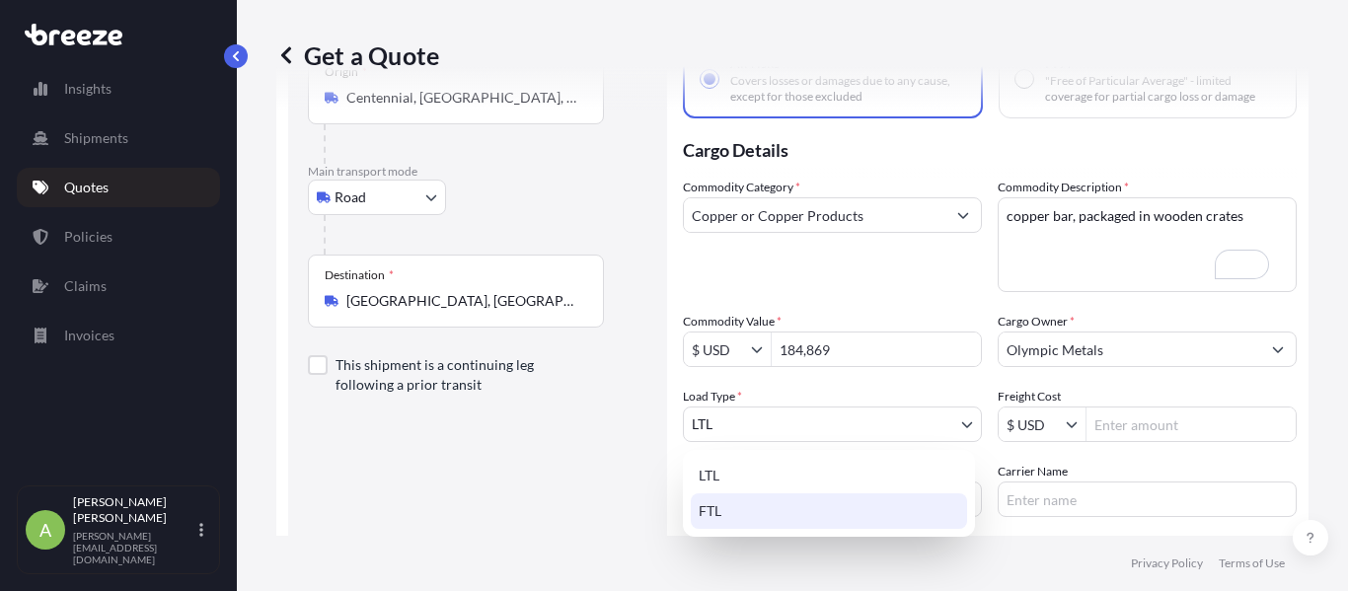
click at [906, 494] on div "FTL" at bounding box center [829, 511] width 276 height 36
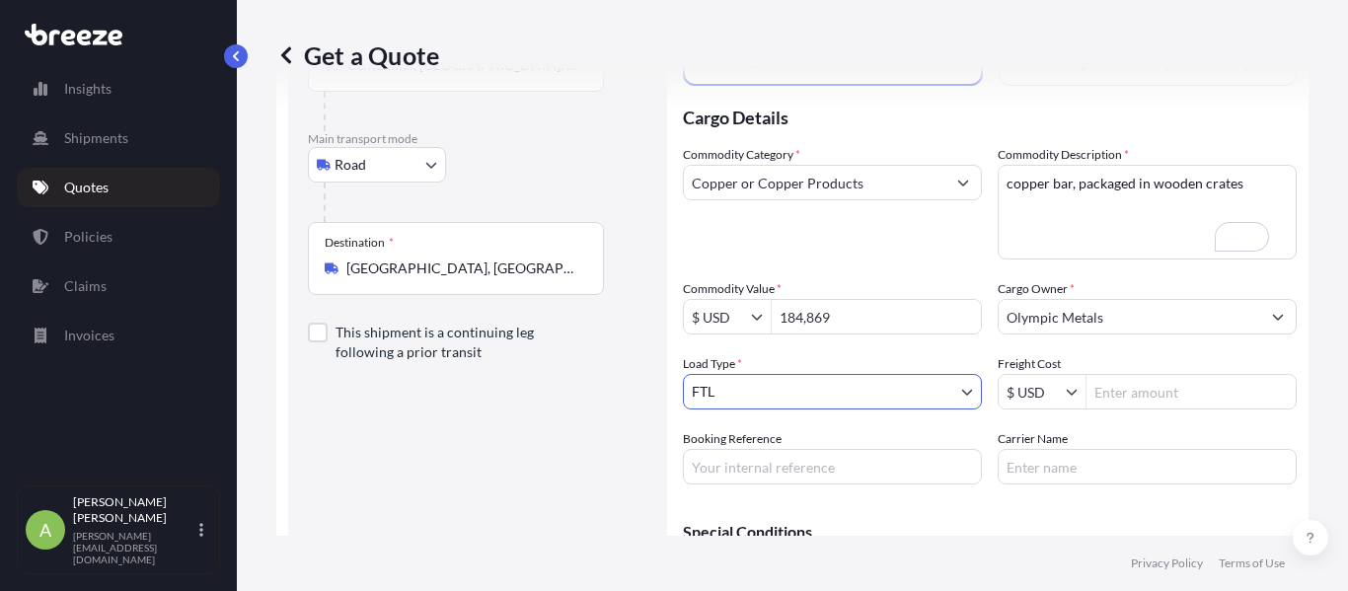
scroll to position [175, 0]
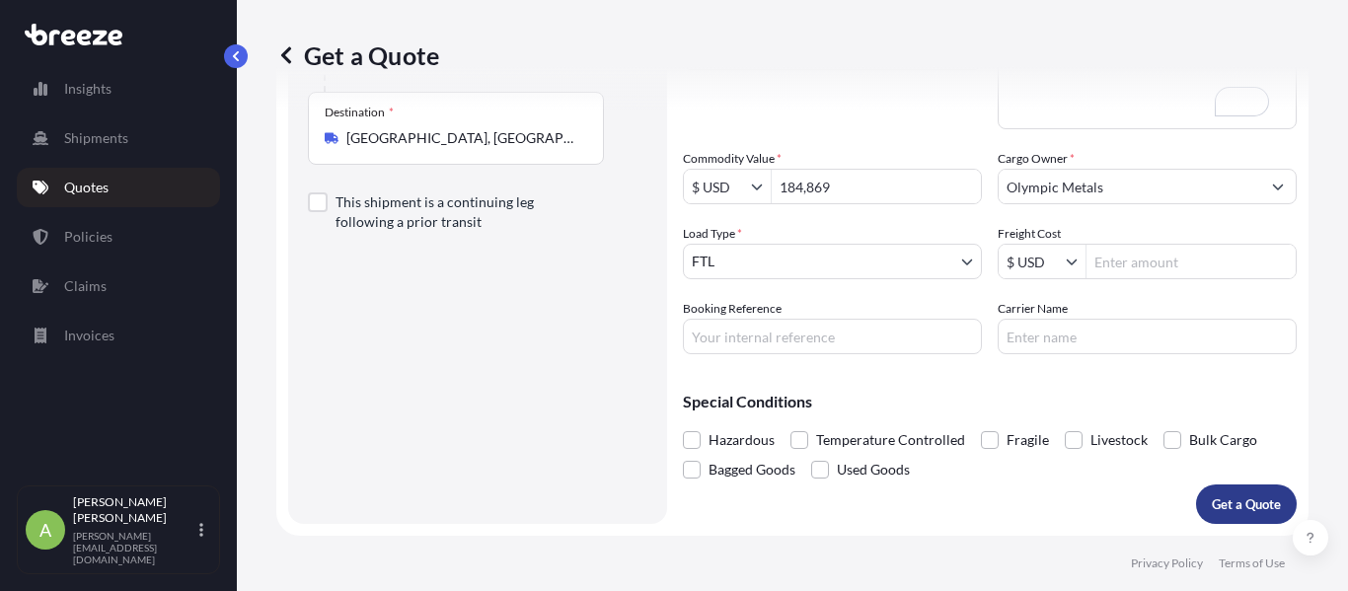
click at [1233, 494] on p "Get a Quote" at bounding box center [1246, 504] width 69 height 20
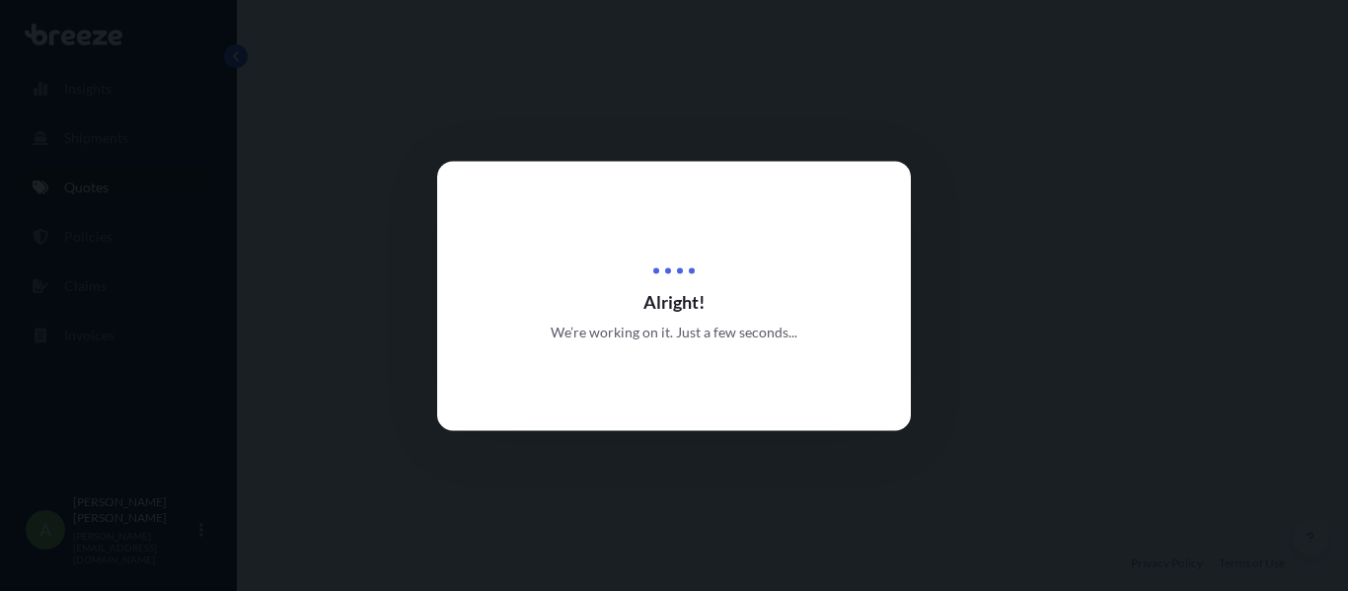
select select "Road"
select select "2"
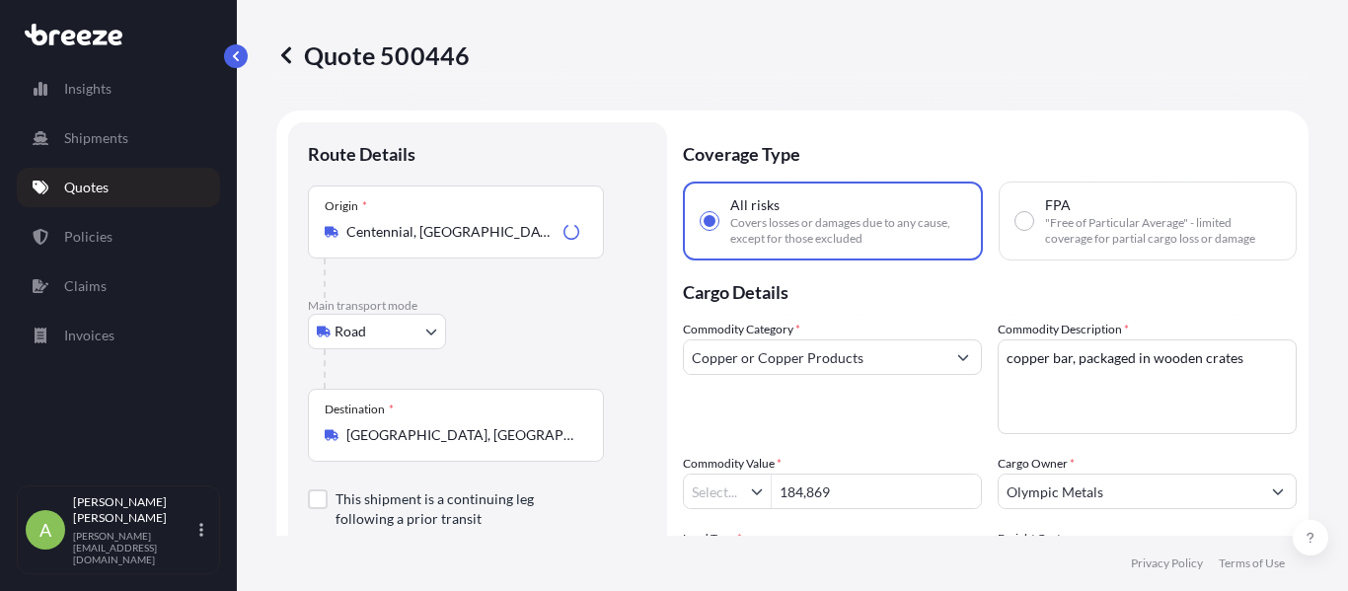
type input "$ USD"
